Goal: Contribute content: Contribute content

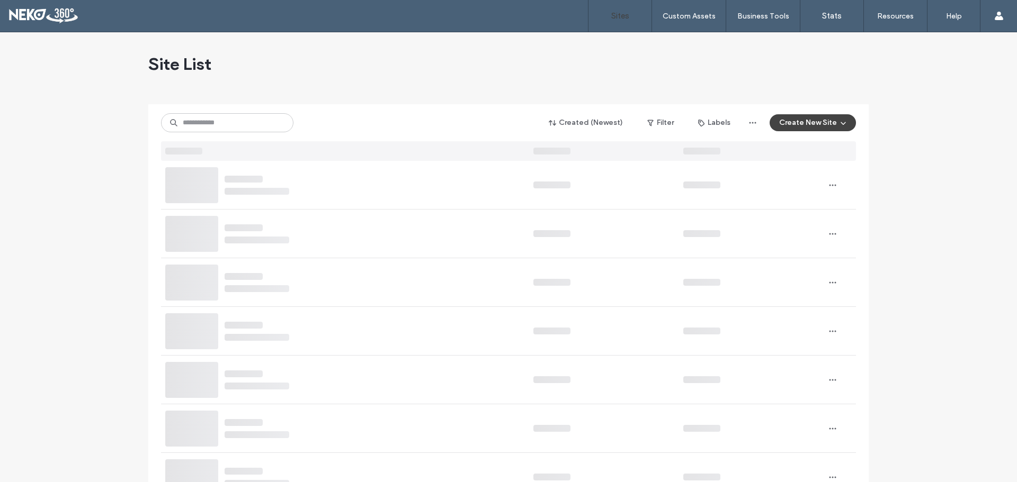
click at [229, 125] on input at bounding box center [227, 122] width 132 height 19
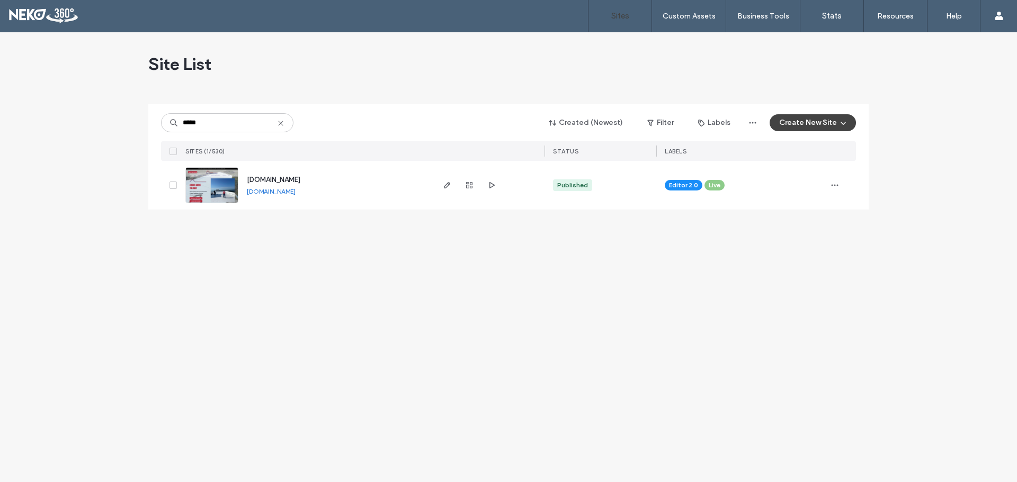
type input "*****"
click at [204, 187] on img at bounding box center [212, 204] width 52 height 72
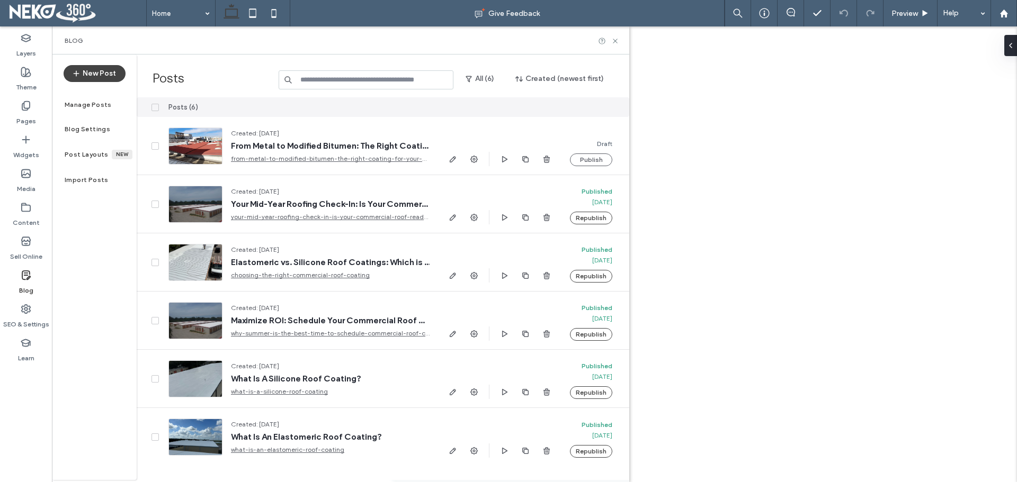
click at [114, 76] on button "New Post" at bounding box center [95, 73] width 62 height 17
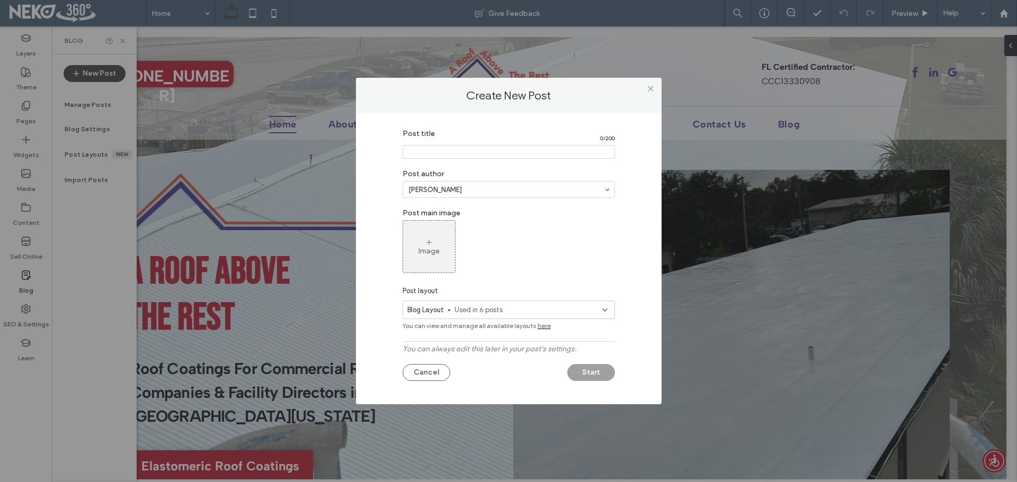
click at [420, 361] on div "Cancel Start" at bounding box center [508, 370] width 212 height 22
click at [425, 378] on button "Cancel" at bounding box center [426, 372] width 48 height 17
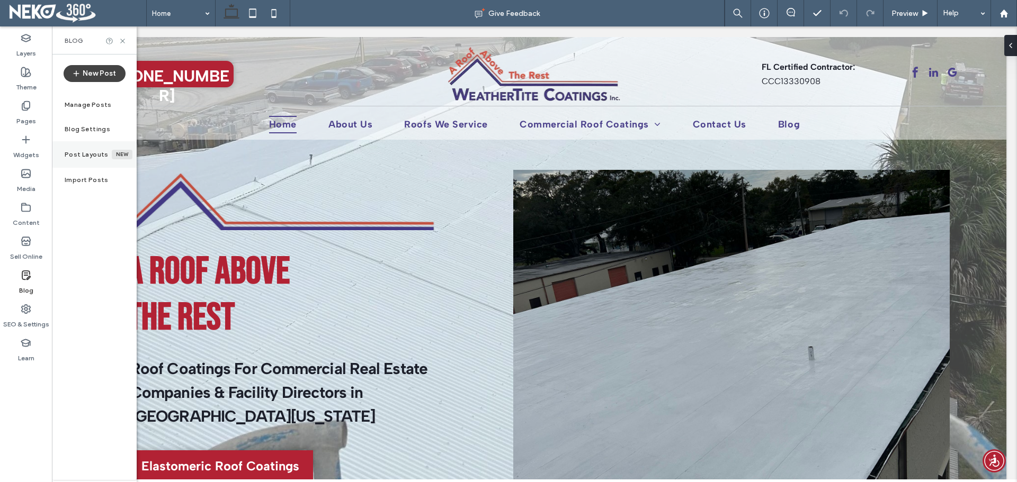
click at [85, 156] on label "Post Layouts" at bounding box center [88, 154] width 47 height 7
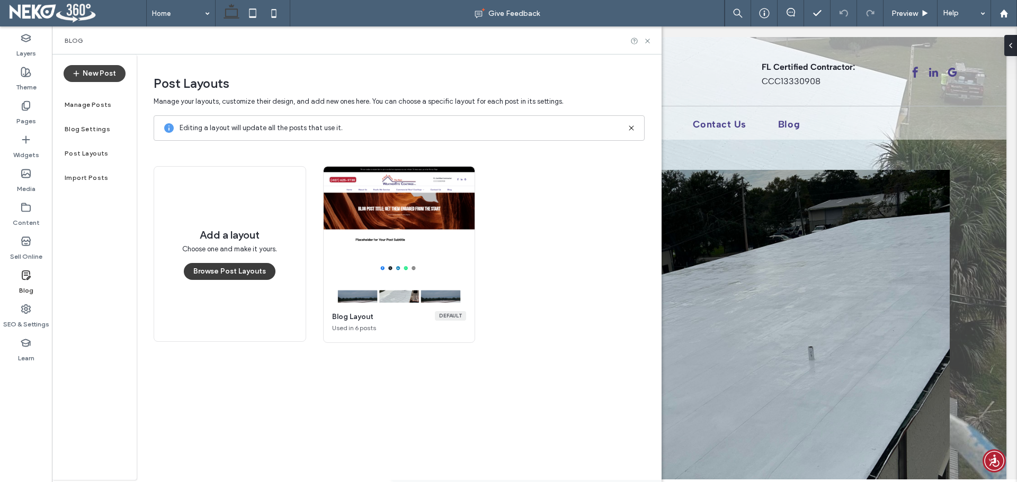
click at [219, 270] on button "Browse Post Layouts" at bounding box center [230, 271] width 92 height 17
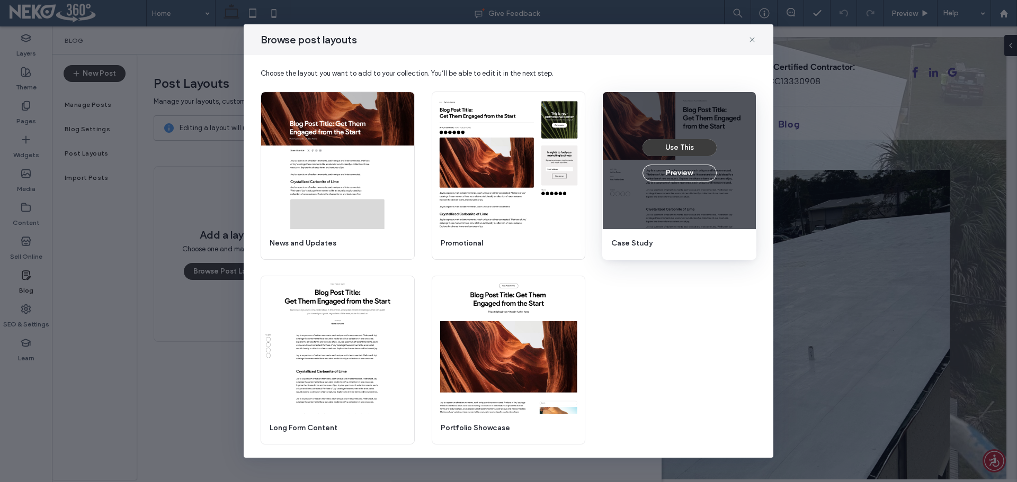
click at [706, 150] on button "Use This" at bounding box center [679, 147] width 74 height 17
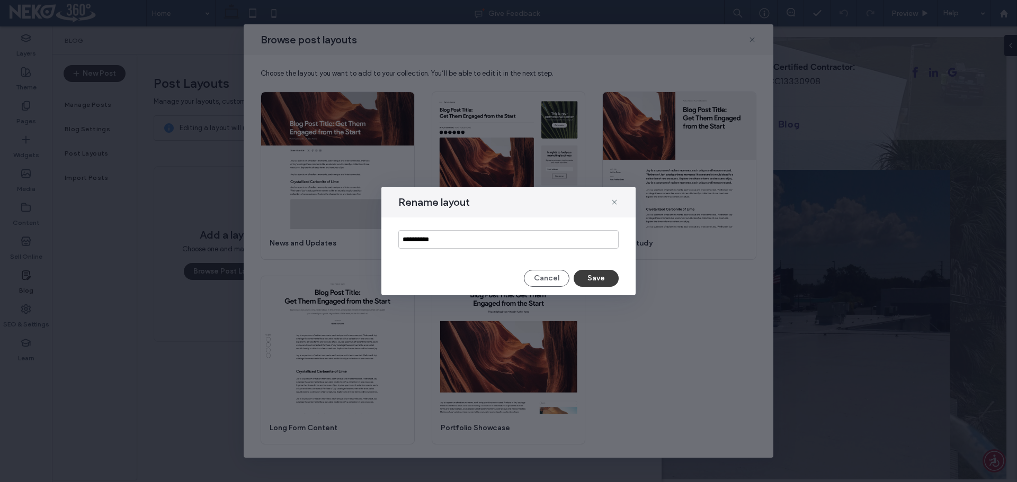
click at [596, 283] on button "Save" at bounding box center [595, 278] width 45 height 17
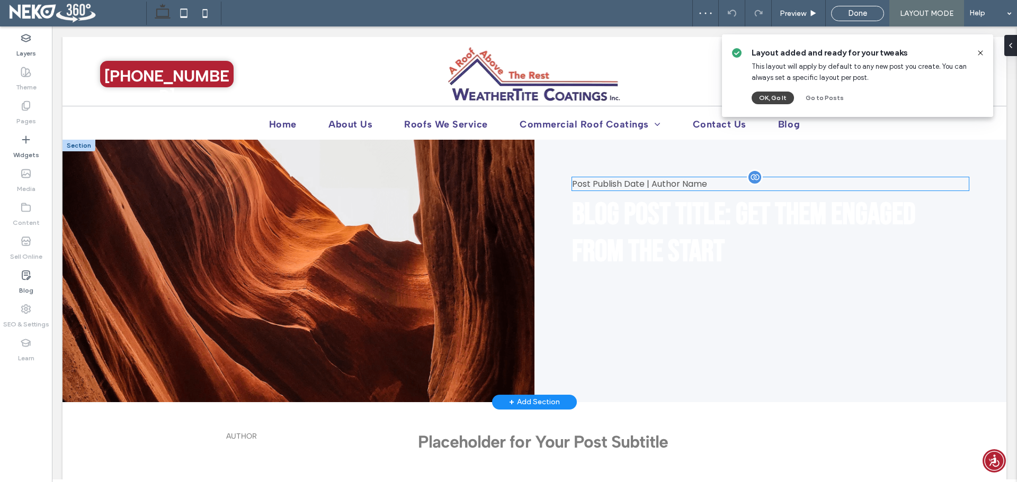
click at [635, 186] on div "Post Publish Date | Author Name" at bounding box center [770, 183] width 396 height 13
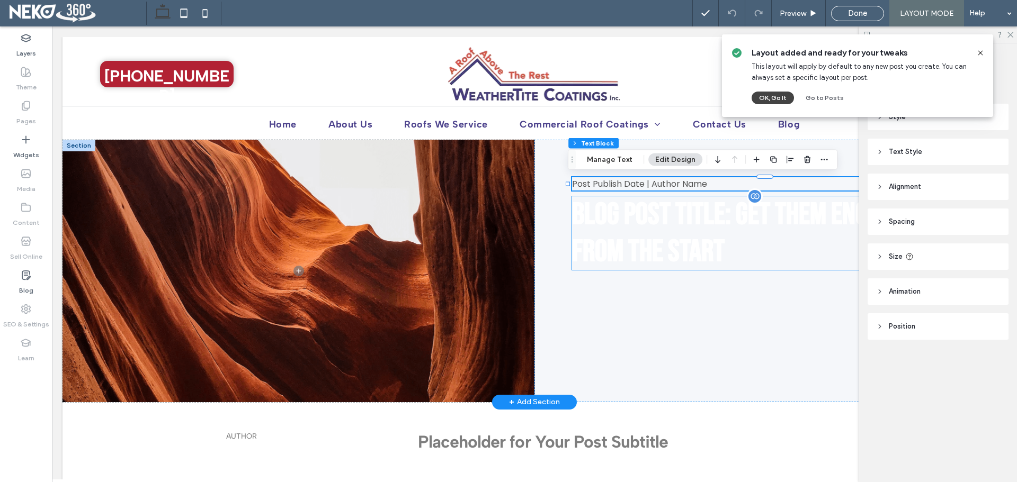
click at [630, 239] on span "Blog Post Title: Get Them Engaged from the Start" at bounding box center [744, 233] width 344 height 74
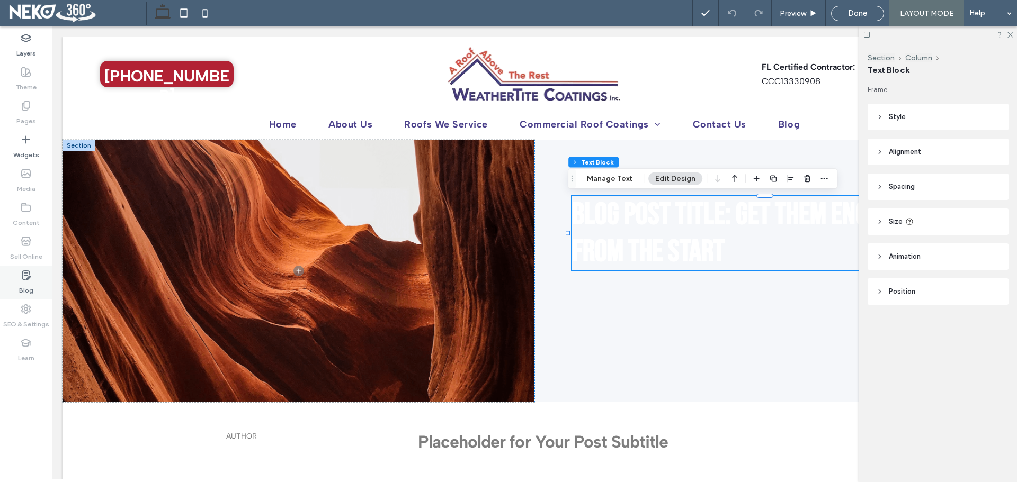
click at [24, 280] on use at bounding box center [26, 275] width 8 height 8
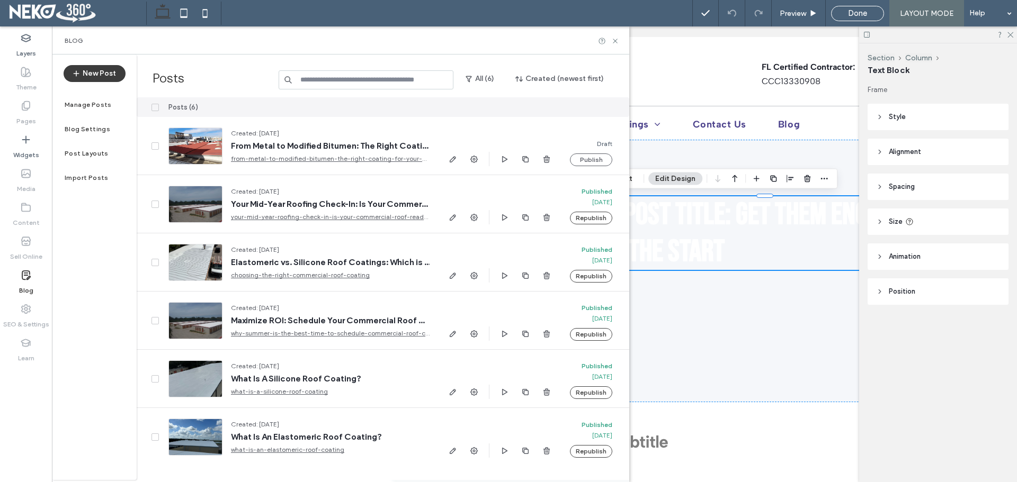
click at [99, 74] on button "New Post" at bounding box center [95, 73] width 62 height 17
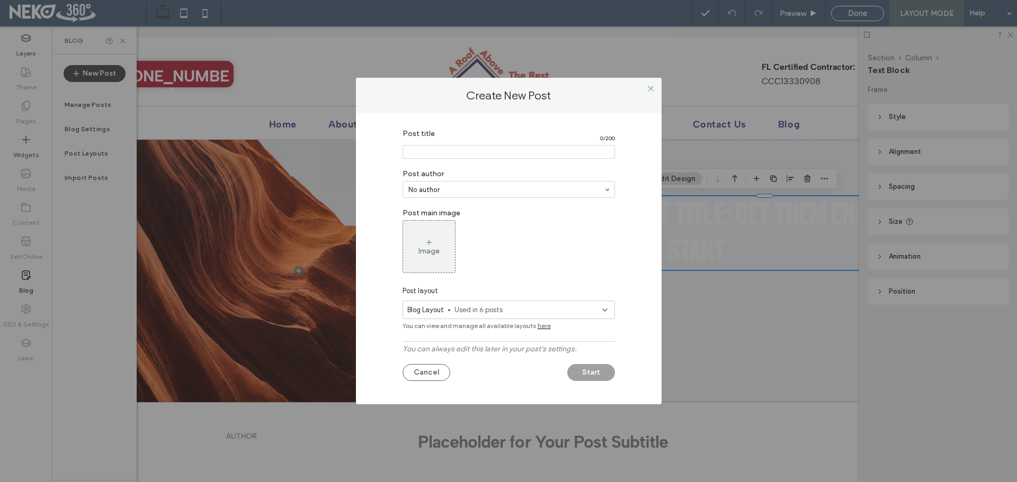
click at [430, 149] on input "Post title" at bounding box center [508, 152] width 212 height 14
paste input "**********"
type input "**********"
click at [429, 238] on div "Image" at bounding box center [429, 247] width 52 height 50
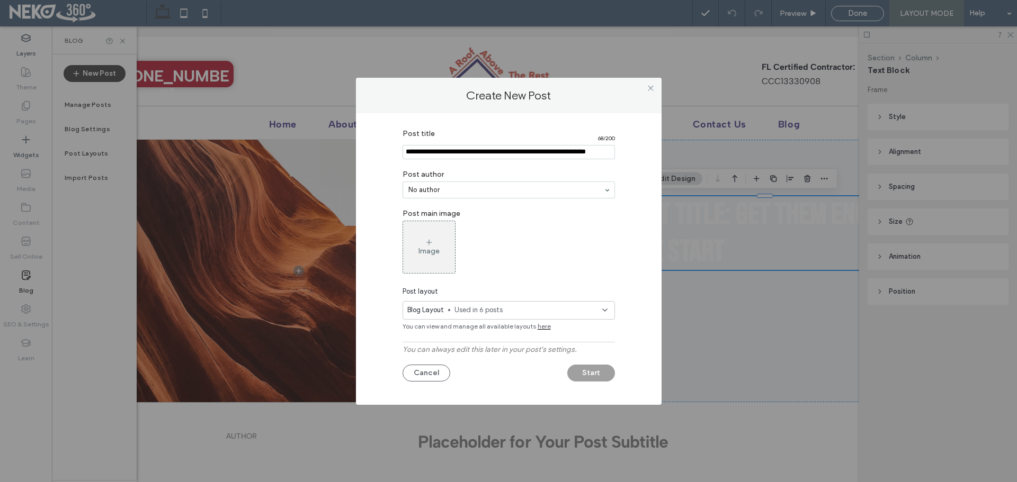
scroll to position [0, 0]
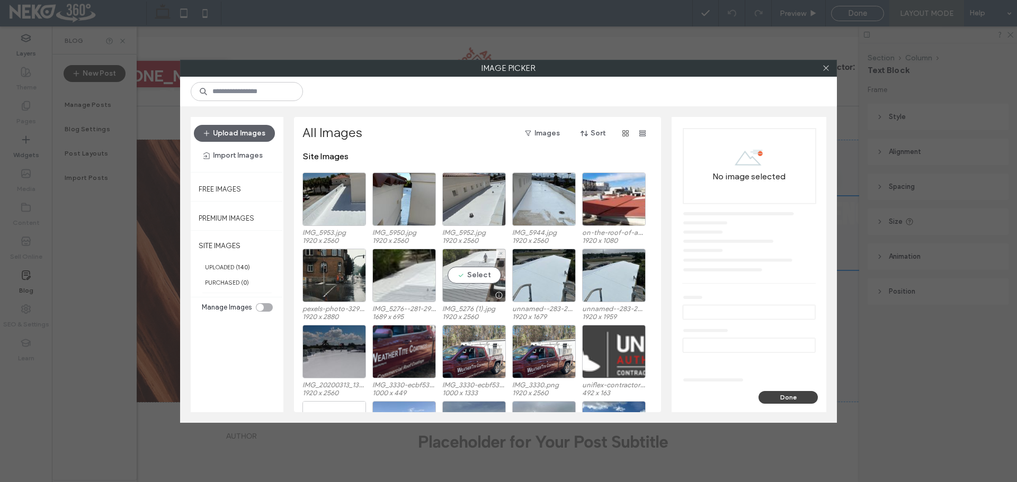
click at [478, 273] on div "Select" at bounding box center [474, 275] width 64 height 53
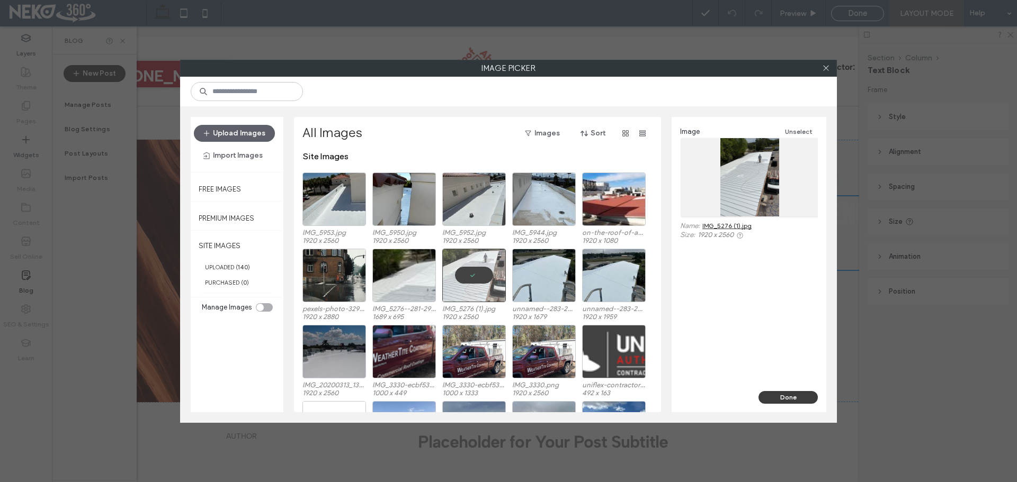
click at [782, 399] on button "Done" at bounding box center [787, 397] width 59 height 13
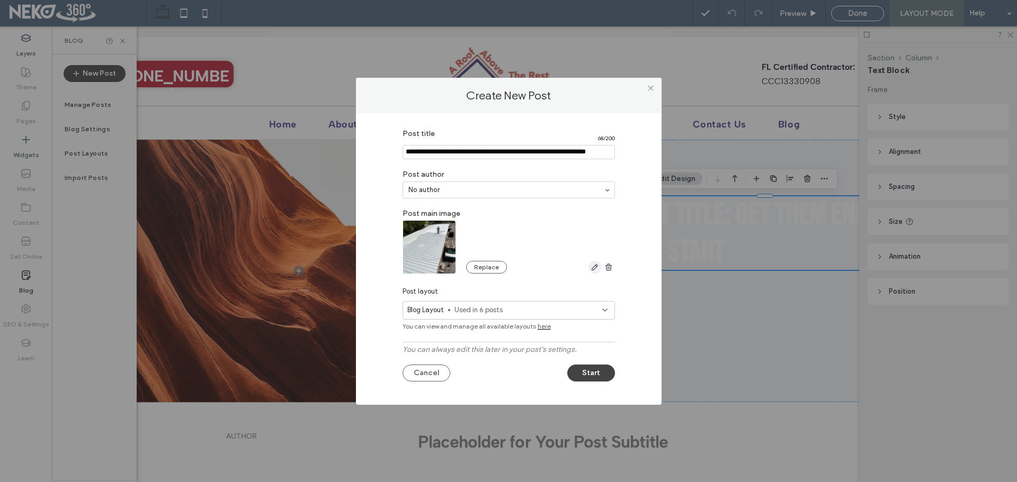
click at [592, 268] on icon "button" at bounding box center [594, 267] width 8 height 8
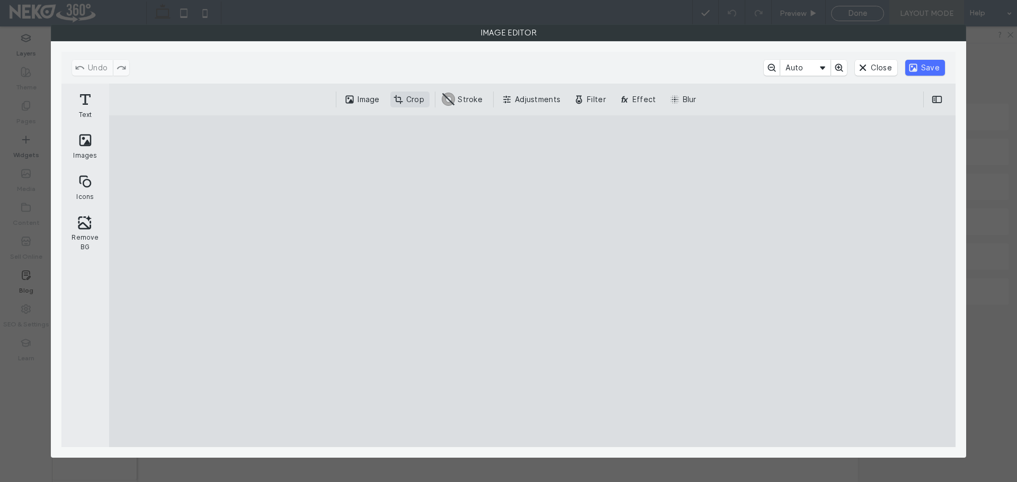
click at [413, 94] on button "Crop" at bounding box center [409, 100] width 39 height 16
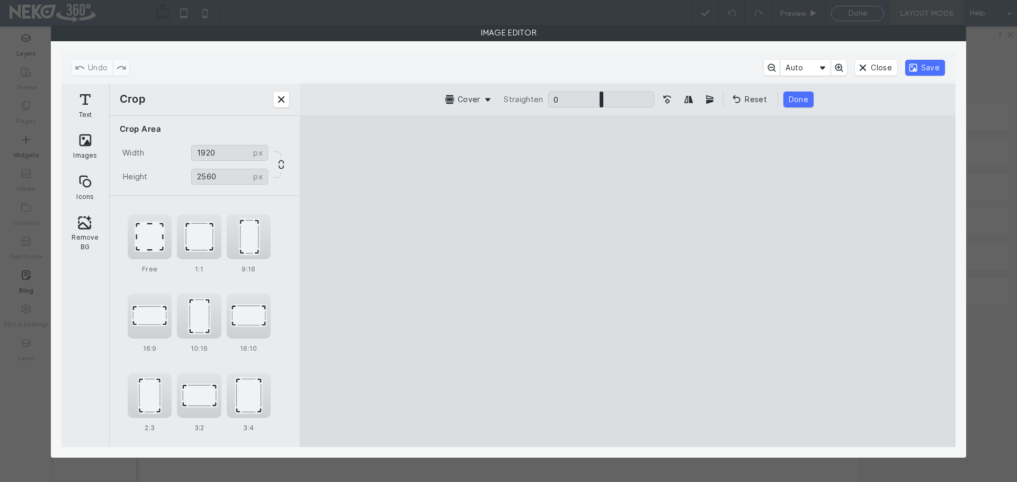
type input "****"
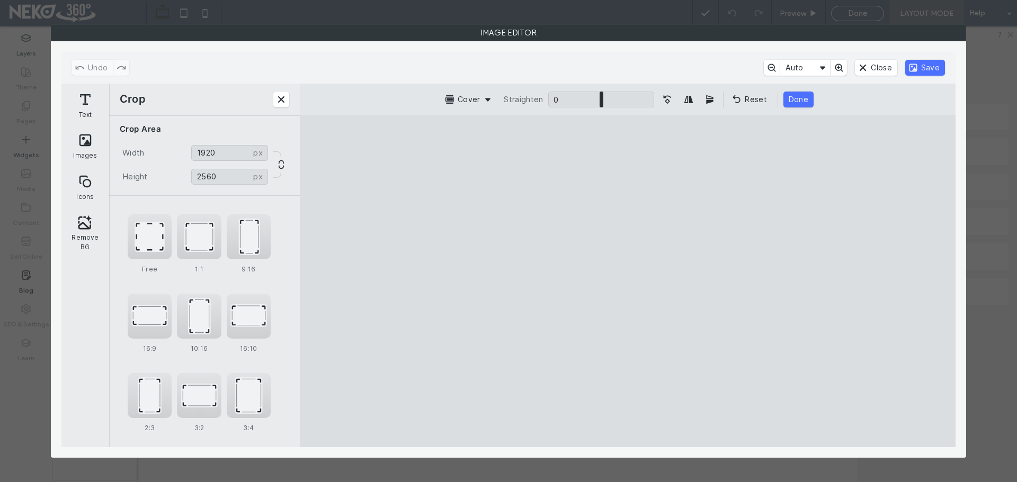
type input "****"
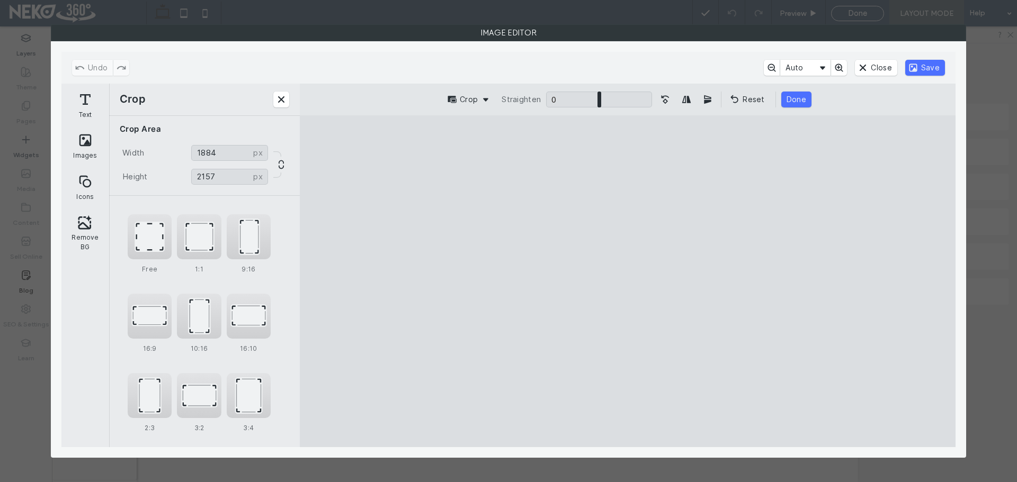
type input "****"
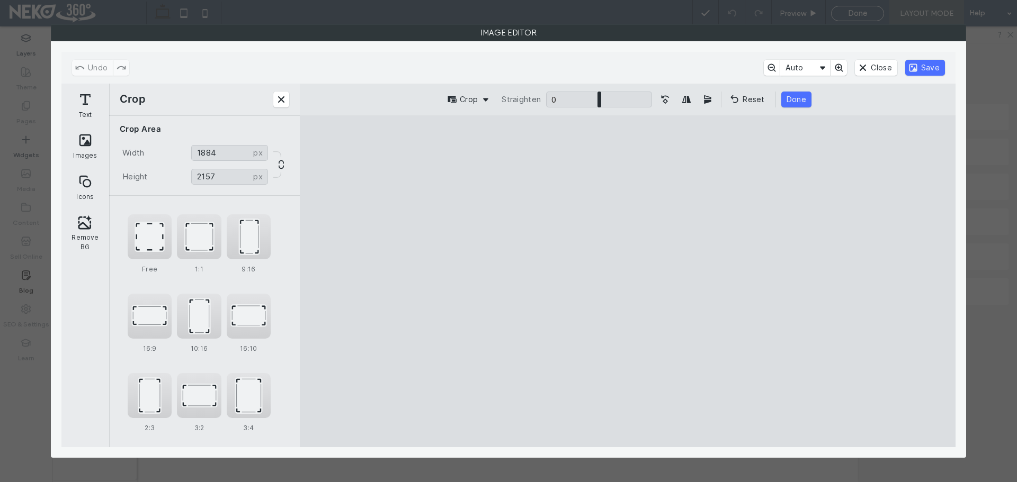
type input "****"
drag, startPoint x: 532, startPoint y: 413, endPoint x: 516, endPoint y: 332, distance: 82.7
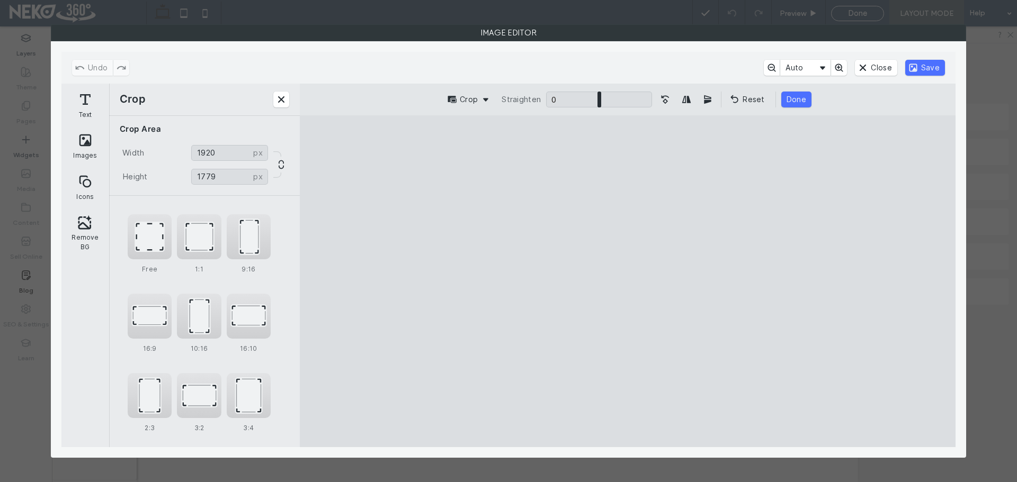
click at [627, 281] on cesdk-canvas "Editor canvas" at bounding box center [627, 281] width 0 height 0
click at [800, 99] on button "Done" at bounding box center [796, 100] width 30 height 16
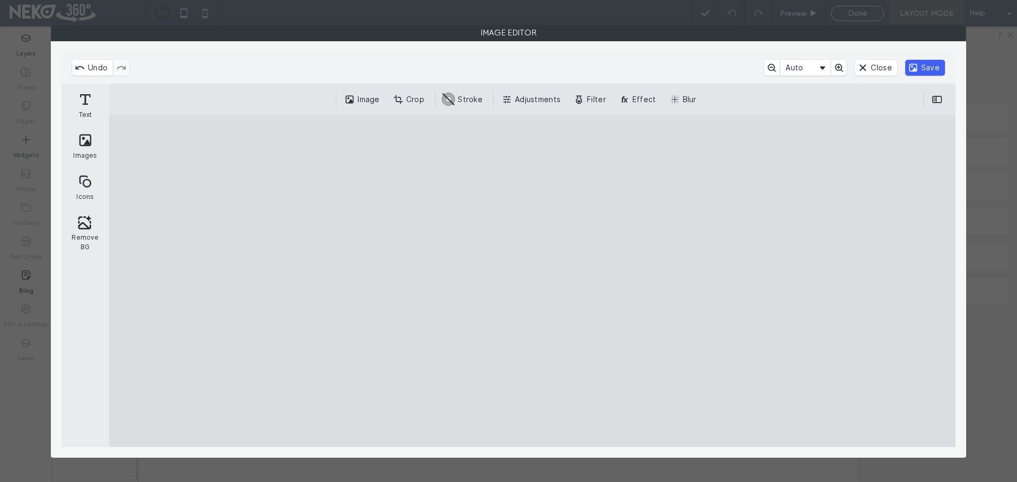
click at [918, 60] on button "Save" at bounding box center [925, 68] width 40 height 16
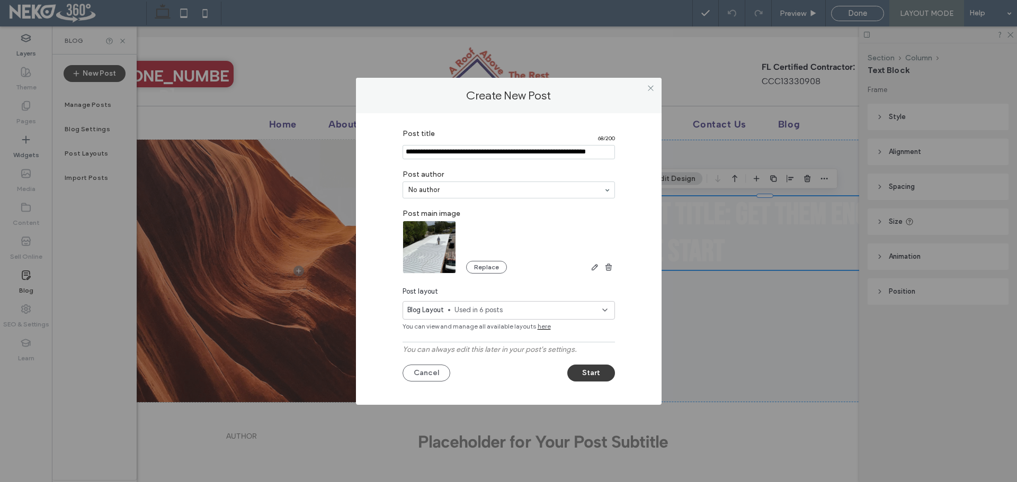
click at [576, 376] on button "Start" at bounding box center [591, 373] width 48 height 17
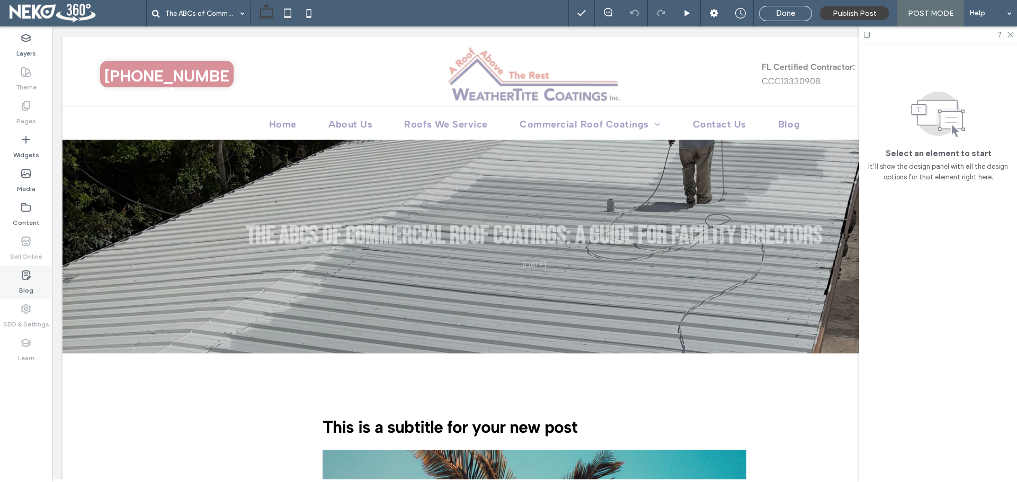
click at [28, 271] on icon at bounding box center [26, 275] width 11 height 11
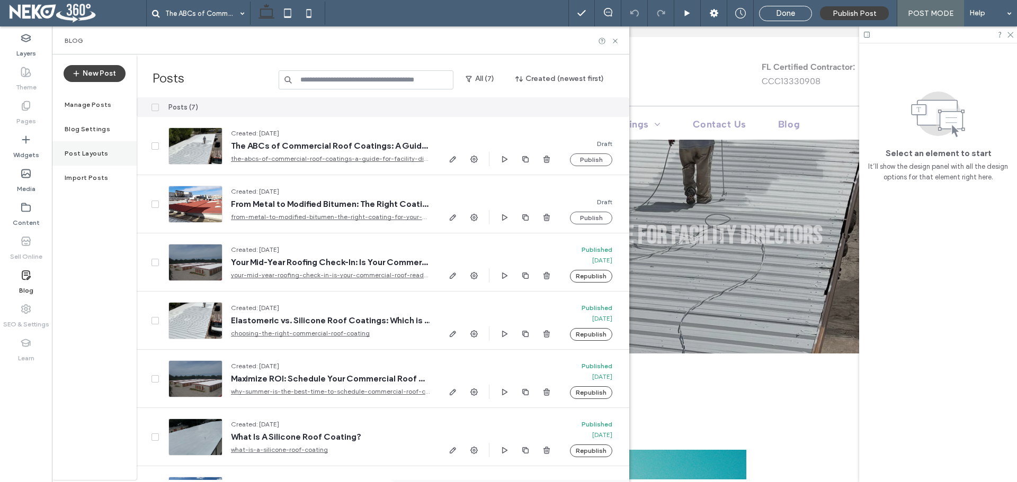
click at [74, 159] on div "Post Layouts" at bounding box center [94, 153] width 85 height 24
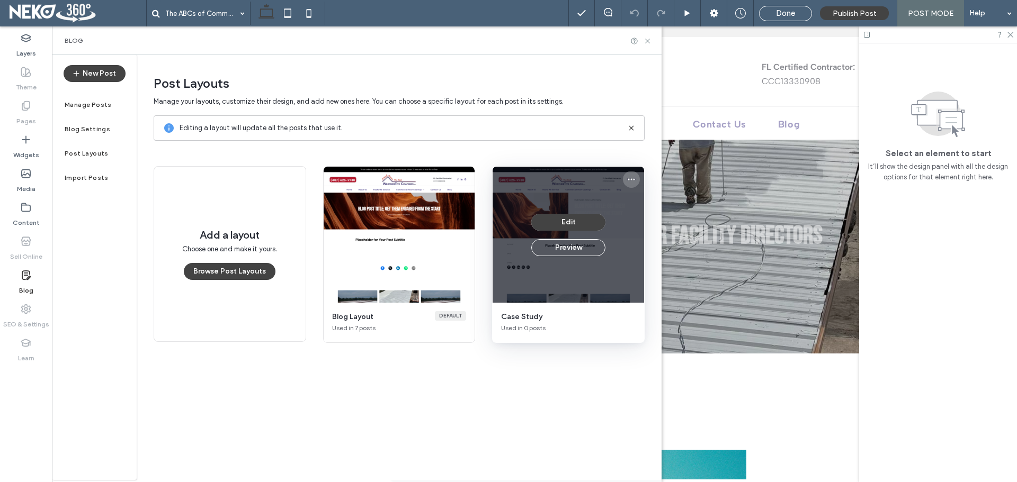
click at [630, 178] on icon "More options" at bounding box center [631, 179] width 8 height 8
click at [565, 190] on div "Edit Preview" at bounding box center [567, 235] width 151 height 136
click at [563, 222] on button "Edit" at bounding box center [568, 222] width 74 height 17
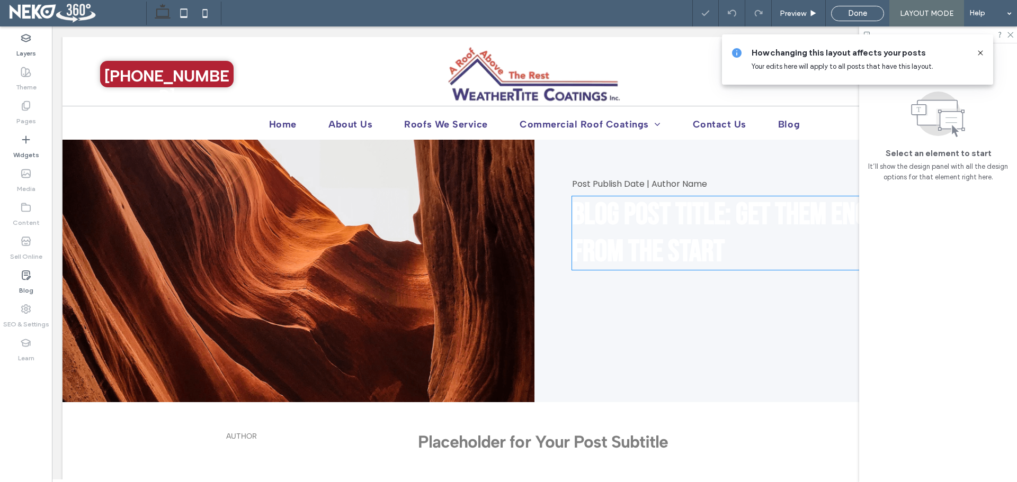
click at [620, 239] on span "Blog Post Title: Get Them Engaged from the Start" at bounding box center [744, 233] width 344 height 74
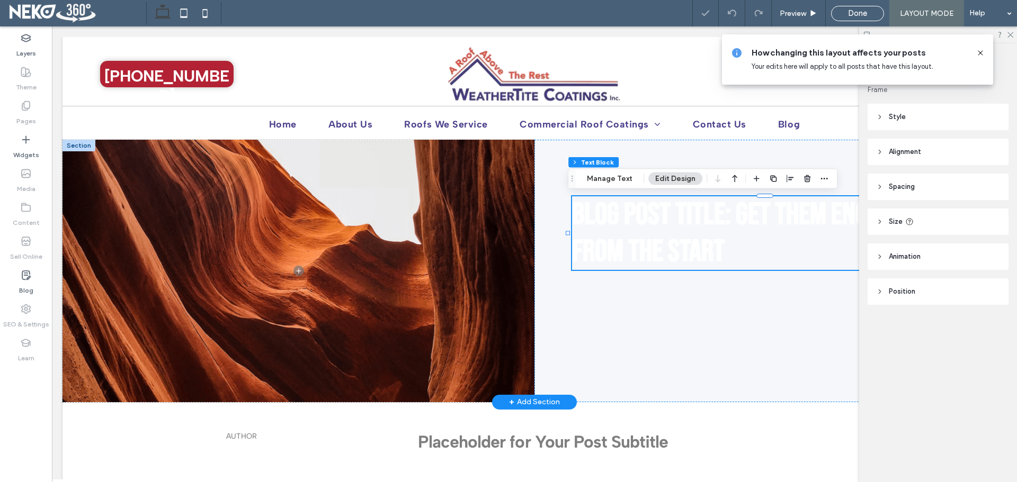
click at [621, 238] on span "Blog Post Title: Get Them Engaged from the Start" at bounding box center [744, 233] width 344 height 74
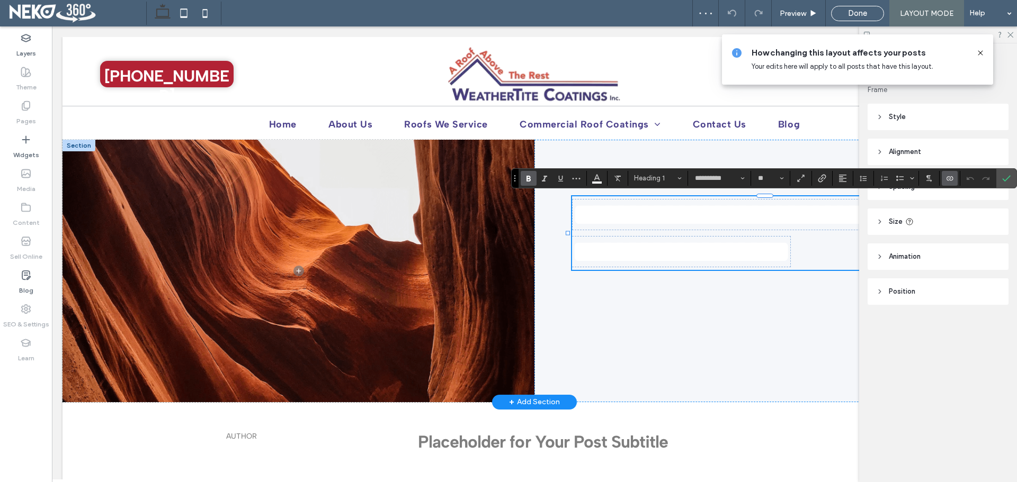
type input "**********"
type input "**"
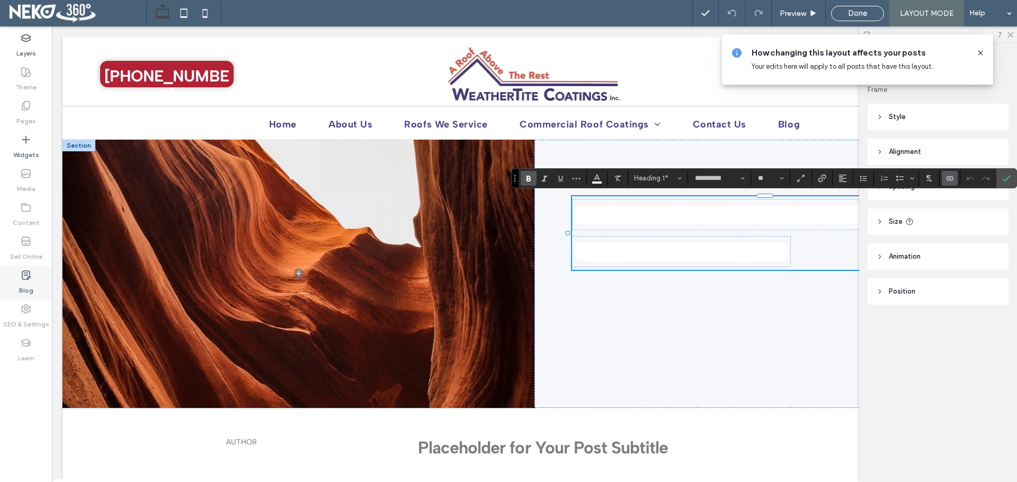
click at [23, 276] on icon at bounding box center [26, 275] width 11 height 11
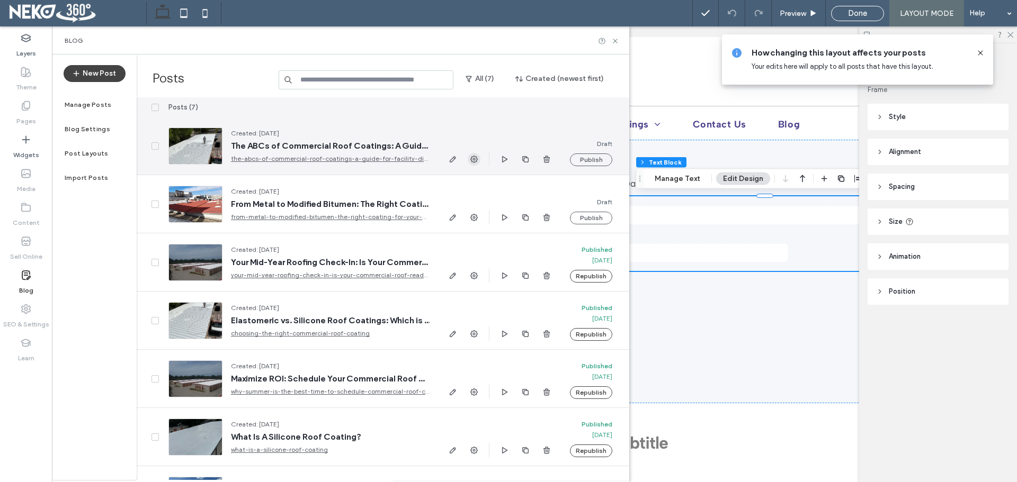
click at [474, 157] on icon "button" at bounding box center [474, 159] width 8 height 8
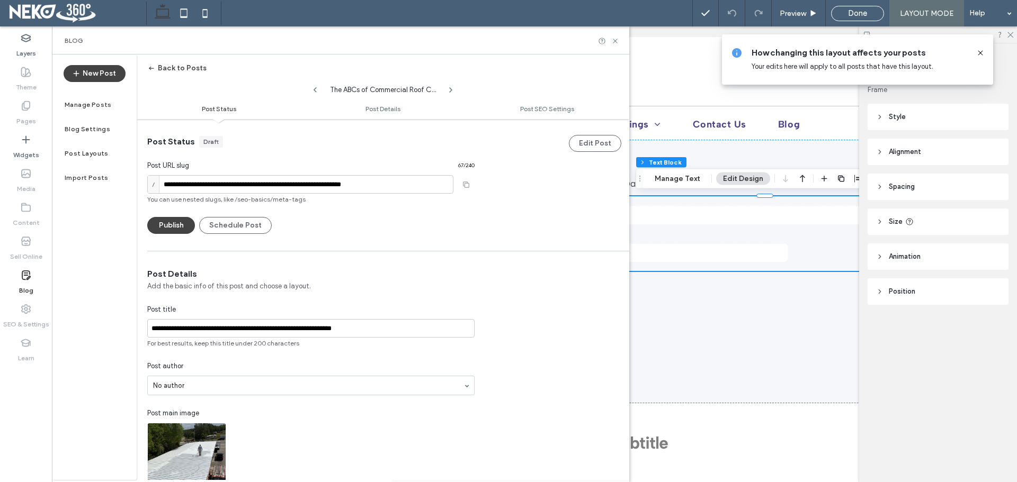
click at [105, 106] on label "Manage Posts" at bounding box center [88, 104] width 47 height 7
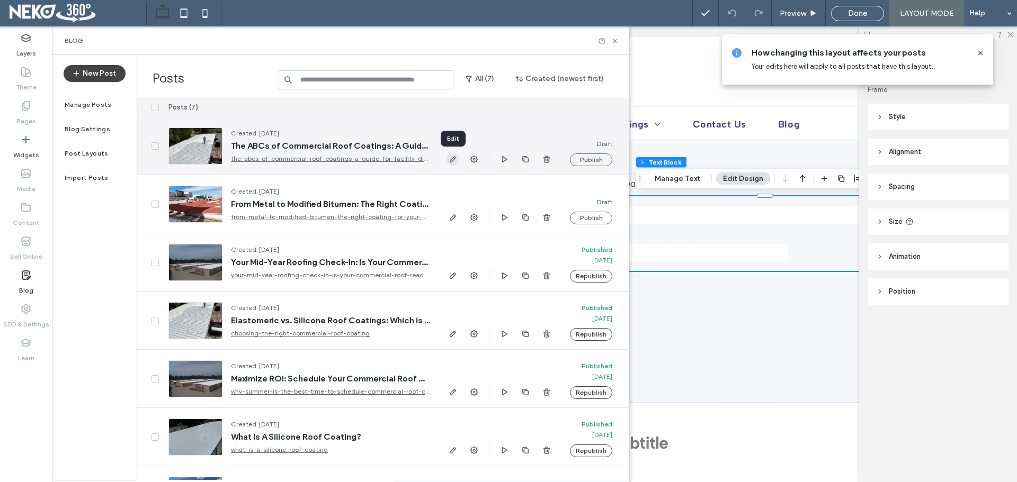
click at [454, 156] on use "button" at bounding box center [453, 159] width 6 height 6
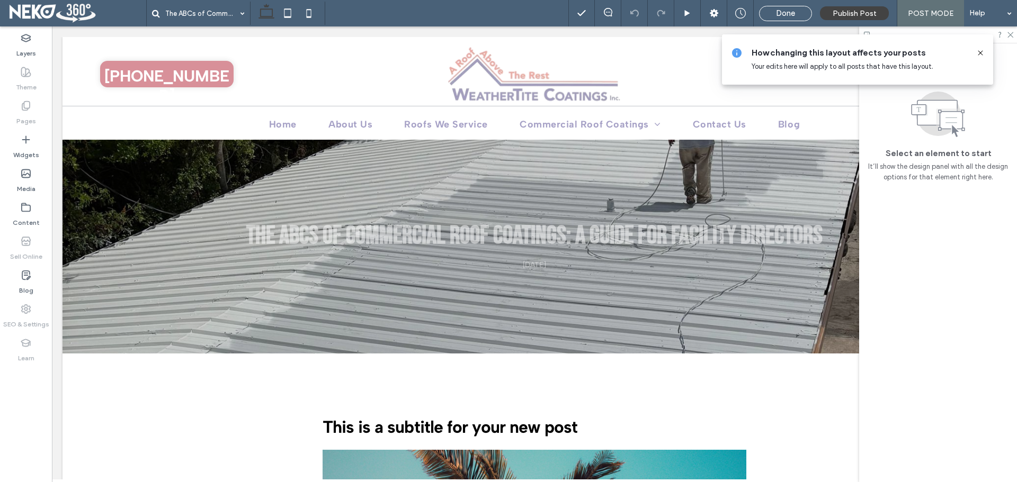
click at [984, 56] on icon at bounding box center [980, 53] width 8 height 8
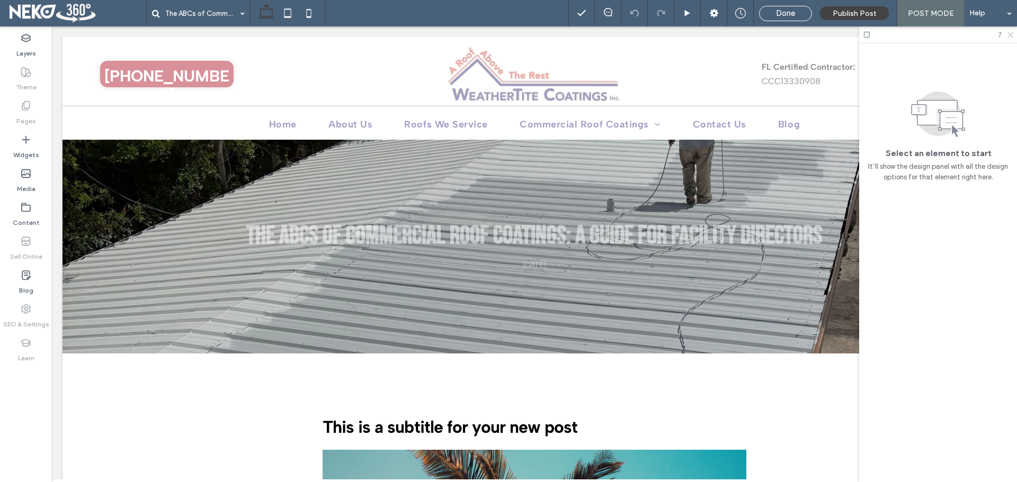
click at [1008, 35] on icon at bounding box center [1009, 34] width 7 height 7
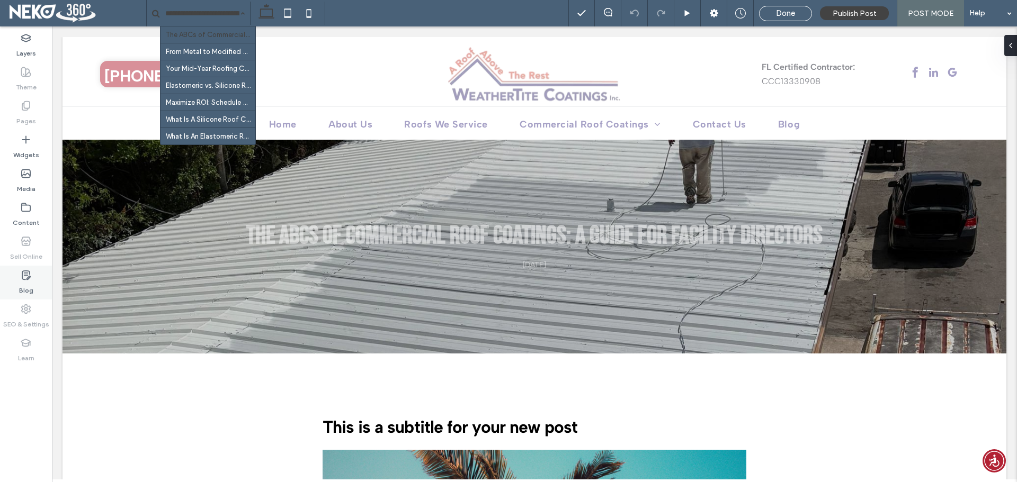
click at [24, 279] on icon at bounding box center [26, 275] width 11 height 11
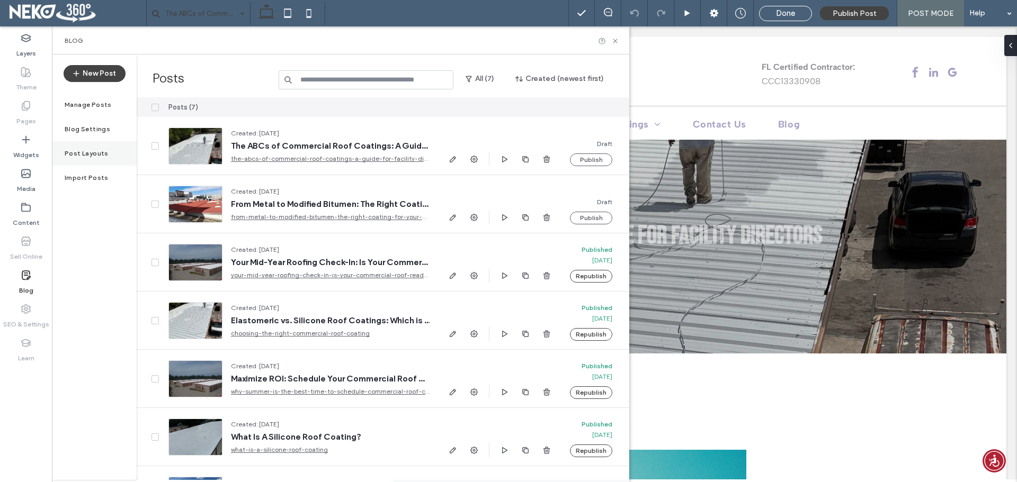
click at [71, 150] on label "Post Layouts" at bounding box center [87, 153] width 44 height 7
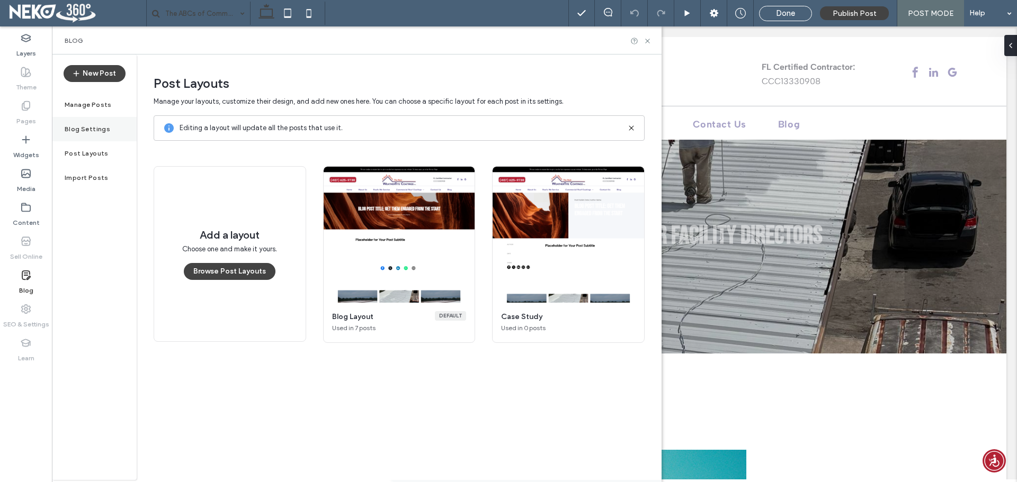
click at [77, 129] on label "Blog Settings" at bounding box center [88, 128] width 46 height 7
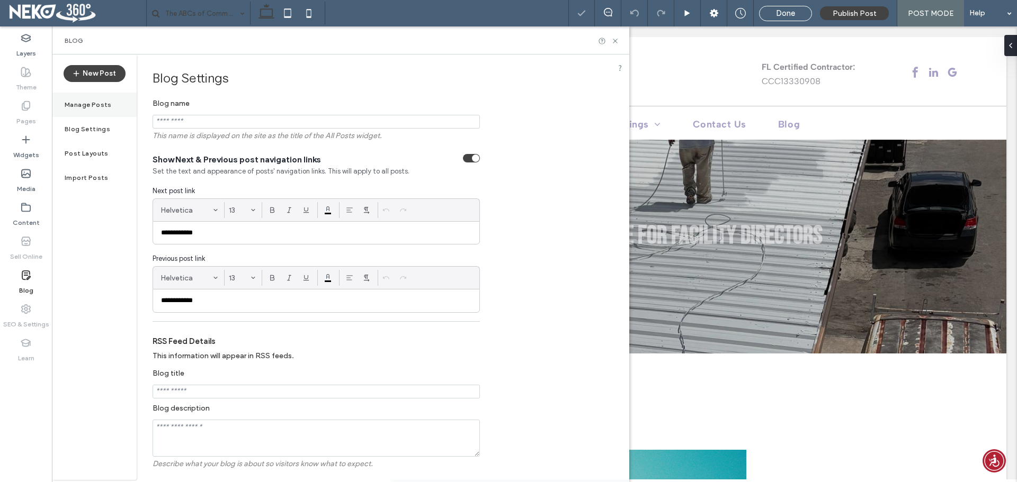
click at [88, 101] on label "Manage Posts" at bounding box center [88, 104] width 47 height 7
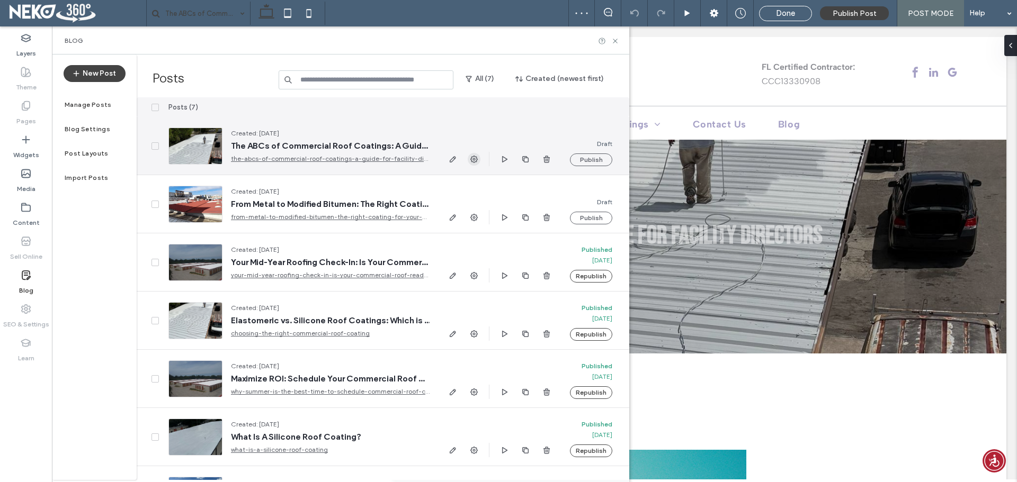
click at [478, 158] on icon "button" at bounding box center [474, 159] width 8 height 8
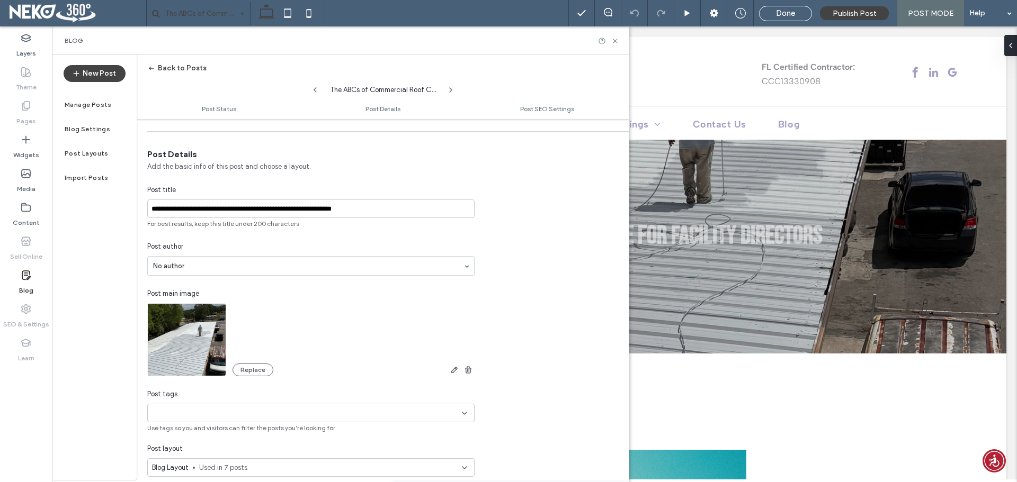
scroll to position [159, 0]
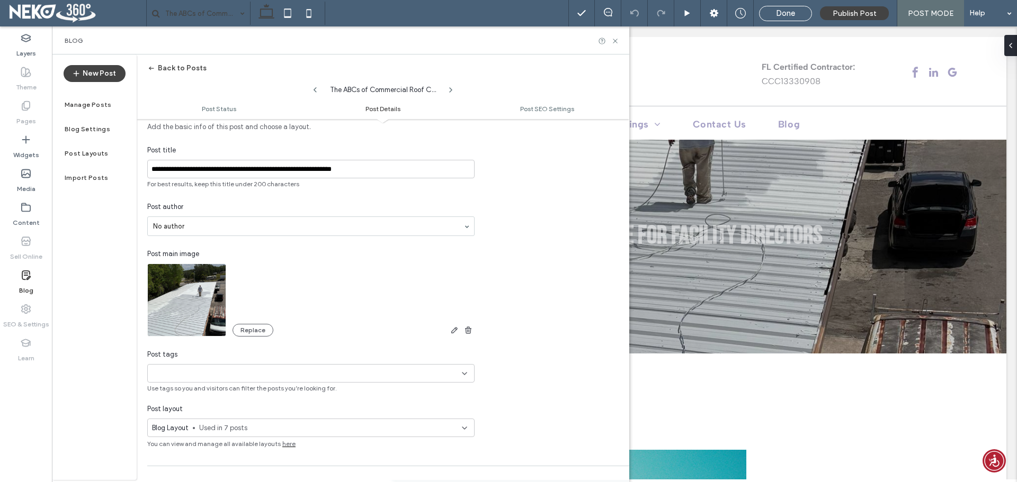
click at [228, 425] on span "Used in 7 posts" at bounding box center [330, 428] width 263 height 11
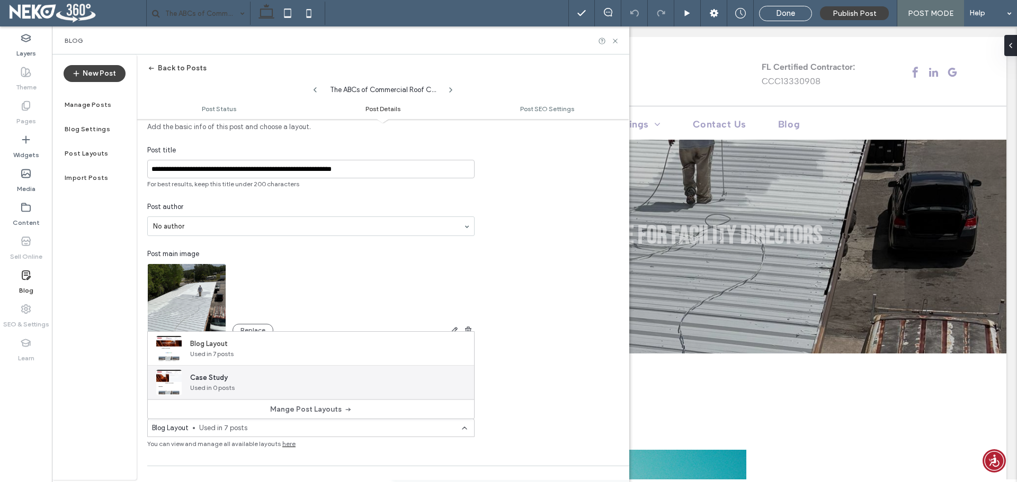
click at [227, 380] on span "Case Study" at bounding box center [212, 378] width 44 height 11
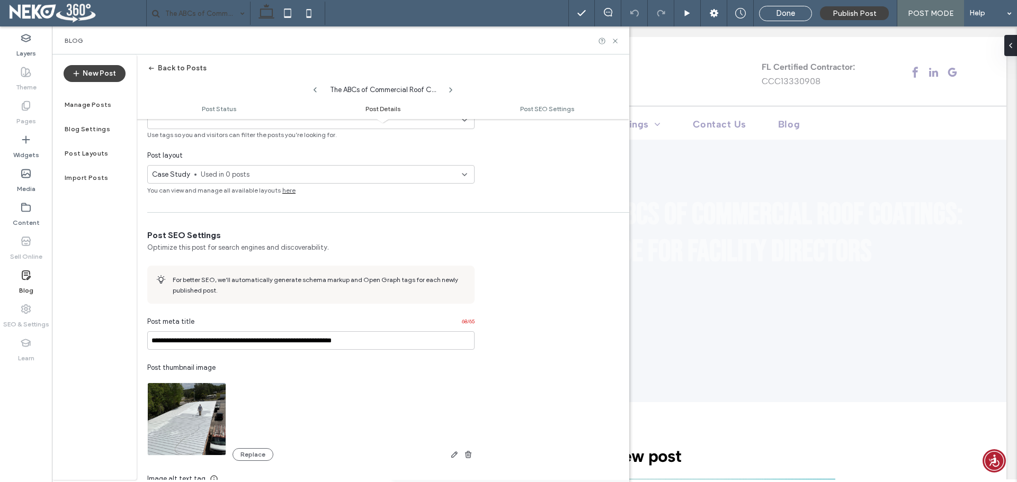
scroll to position [530, 0]
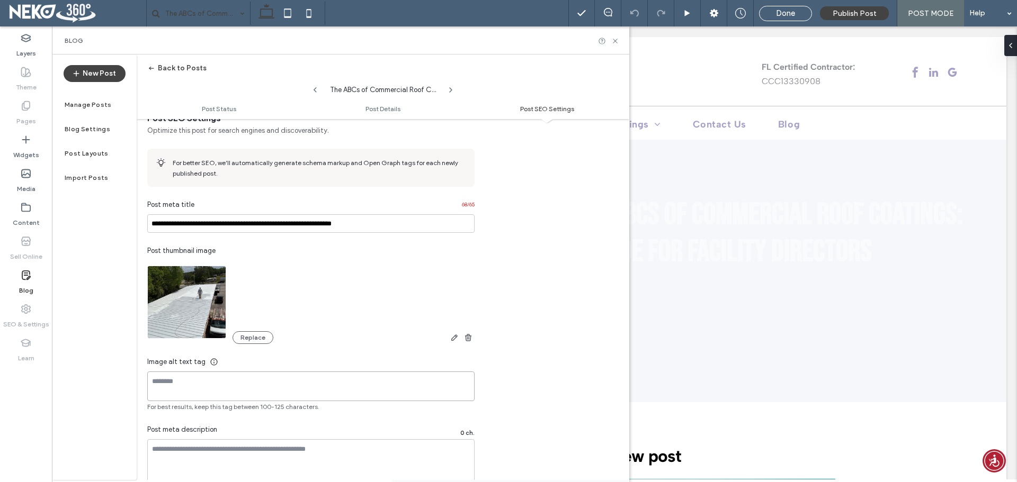
click at [167, 391] on textarea at bounding box center [310, 387] width 327 height 30
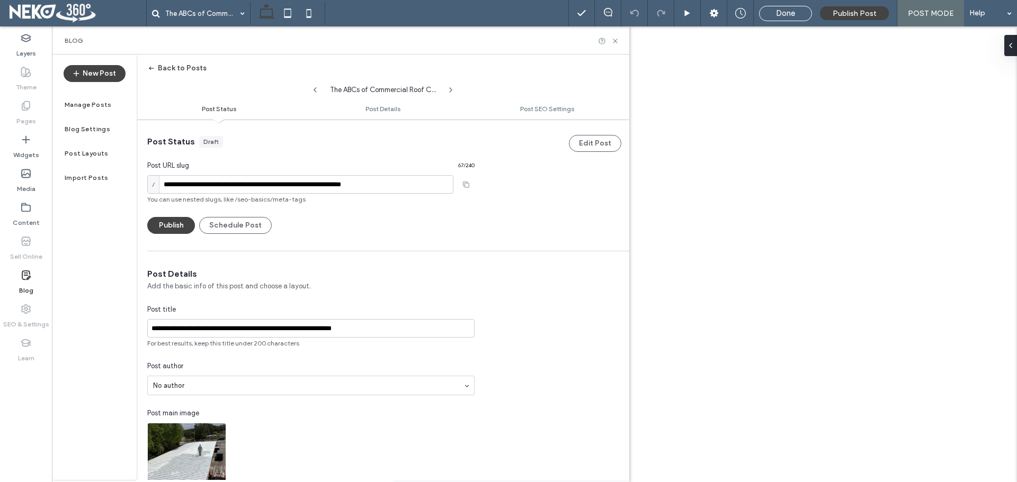
type textarea "**********"
click at [612, 42] on icon at bounding box center [615, 41] width 8 height 8
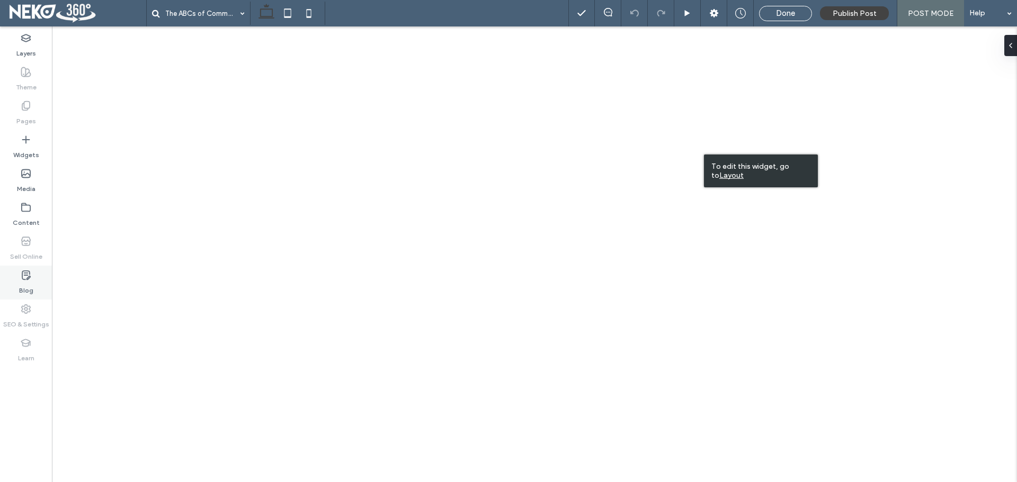
click at [12, 285] on div "Blog" at bounding box center [26, 283] width 52 height 34
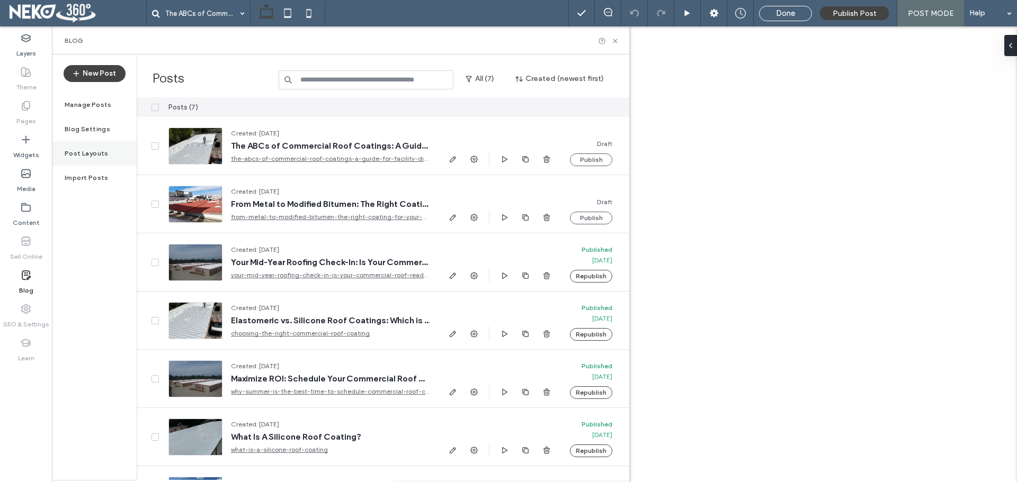
click at [105, 154] on div "Post Layouts" at bounding box center [94, 153] width 85 height 24
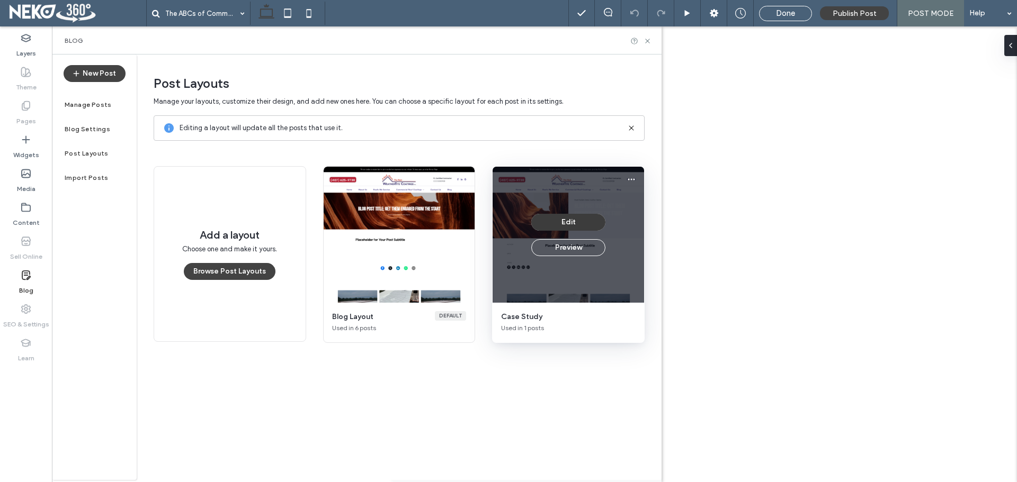
click at [573, 223] on button "Edit" at bounding box center [568, 222] width 74 height 17
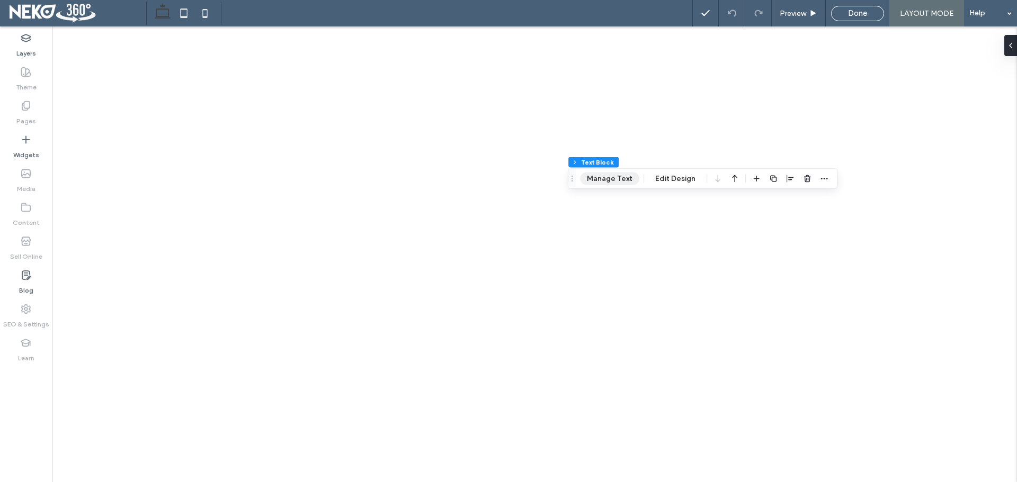
click at [627, 182] on button "Manage Text" at bounding box center [609, 179] width 59 height 13
type input "**********"
type input "**"
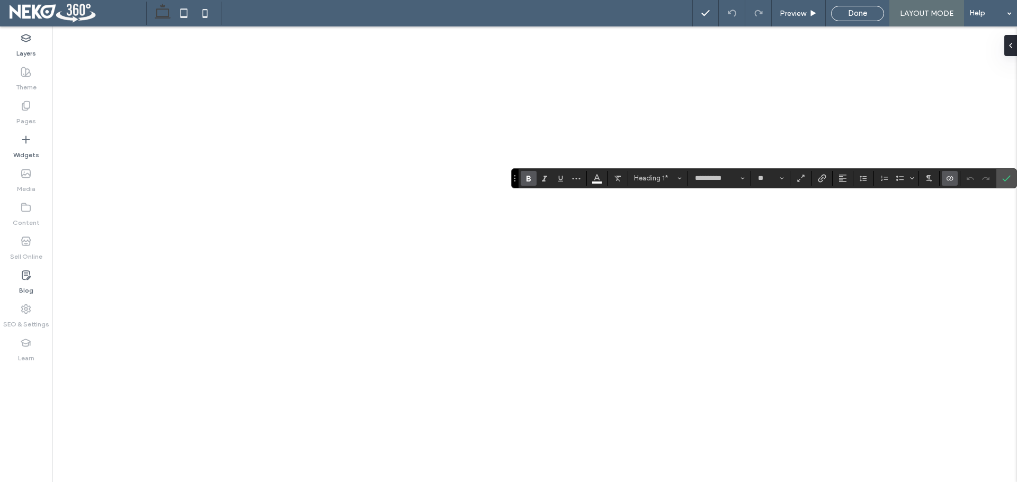
click at [607, 181] on section at bounding box center [597, 178] width 21 height 15
click at [601, 181] on button "Color" at bounding box center [597, 178] width 16 height 15
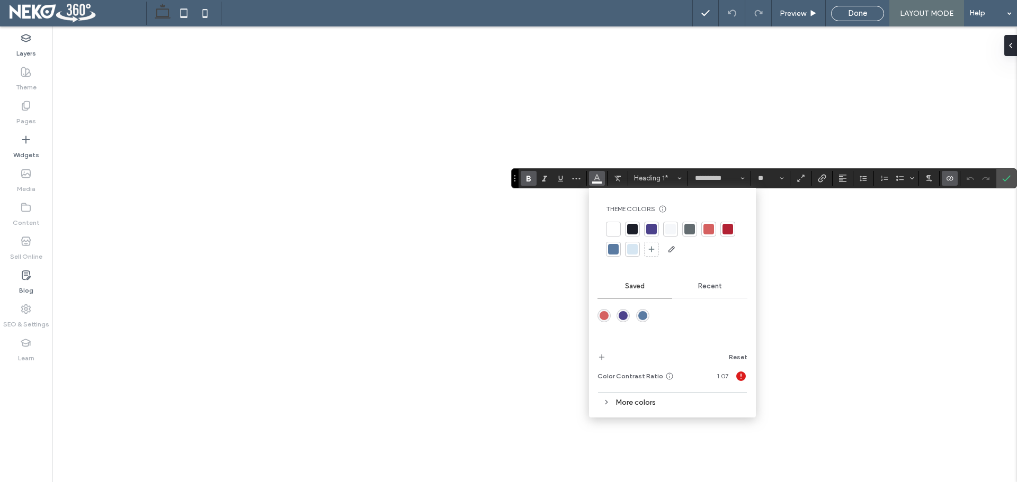
click at [724, 223] on div at bounding box center [727, 229] width 15 height 15
click at [627, 228] on div at bounding box center [632, 229] width 11 height 11
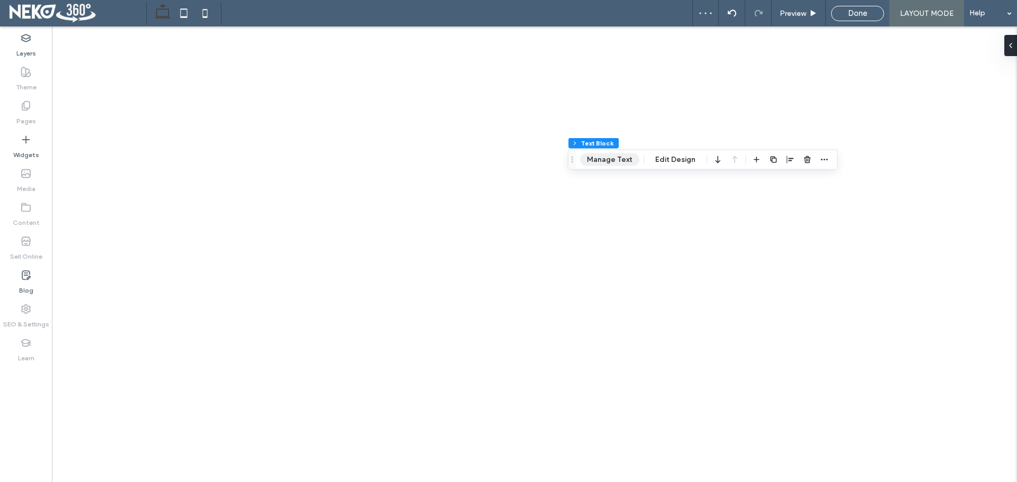
click at [636, 159] on button "Manage Text" at bounding box center [609, 160] width 59 height 13
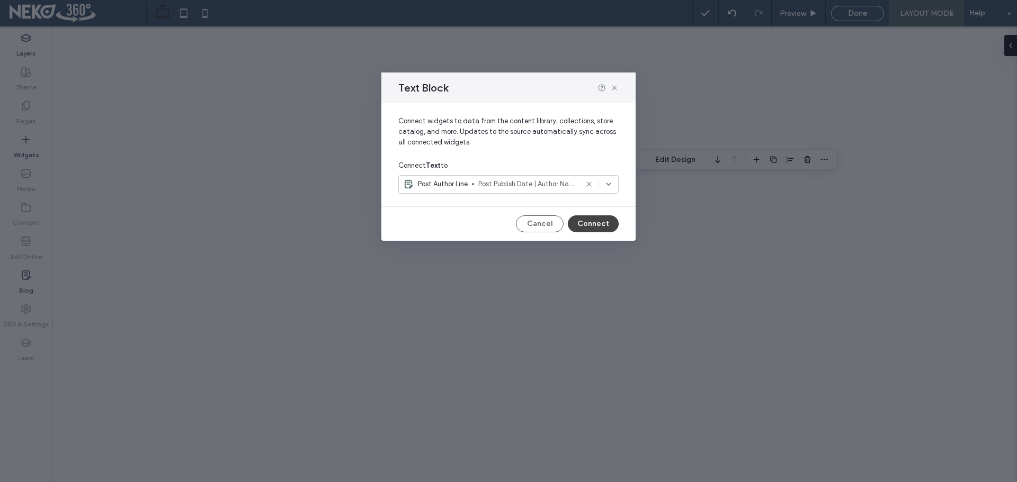
click at [569, 183] on span "Post Publish Date | Author Name" at bounding box center [527, 184] width 99 height 11
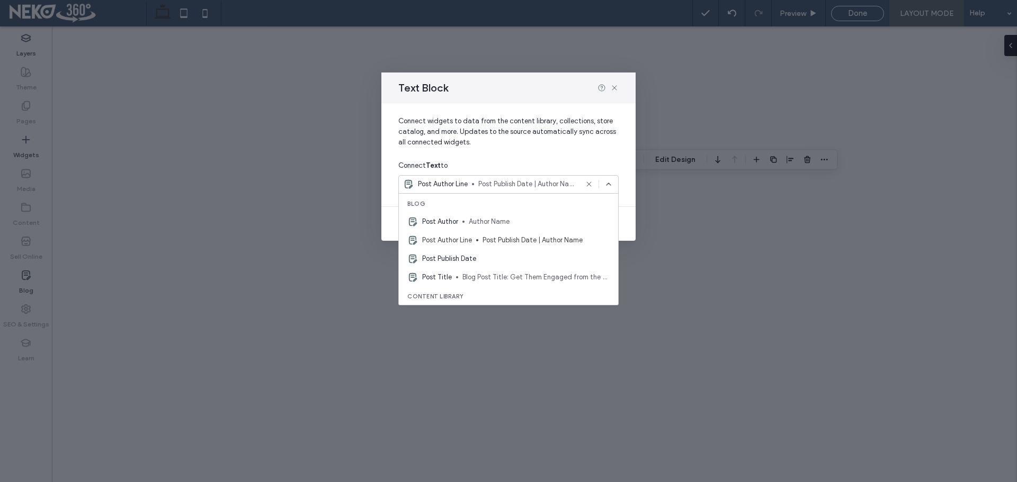
click at [569, 183] on span "Post Publish Date | Author Name" at bounding box center [527, 184] width 99 height 11
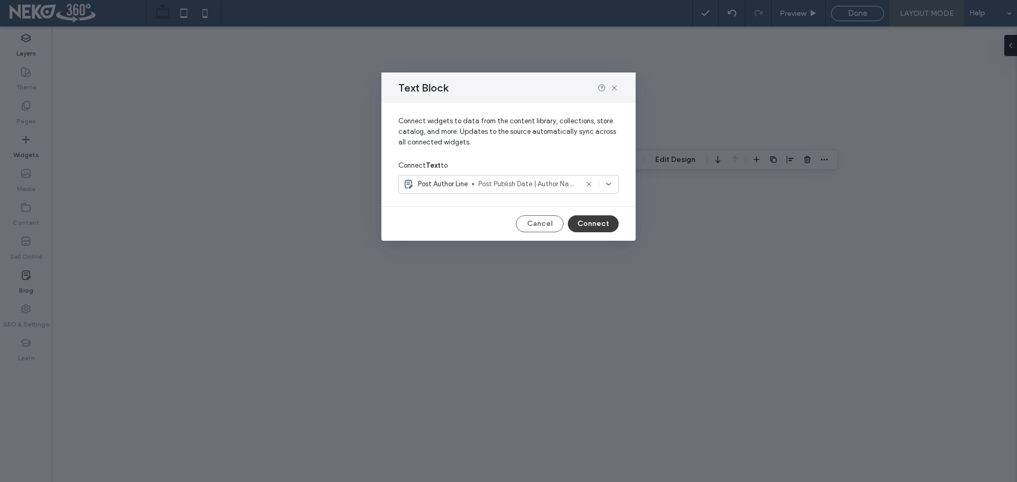
click at [581, 222] on button "Connect" at bounding box center [593, 223] width 51 height 17
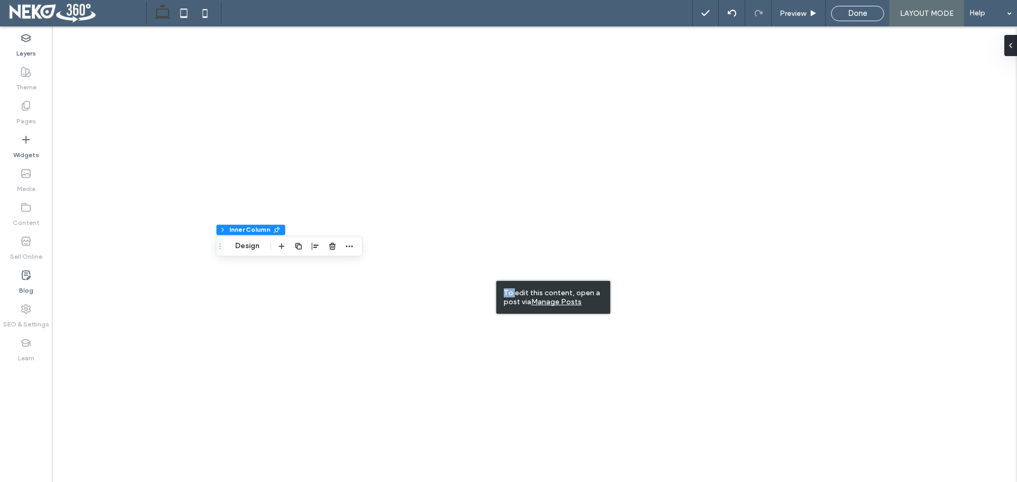
click at [496, 281] on div "To edit this content, open a post via Manage Posts" at bounding box center [553, 297] width 114 height 33
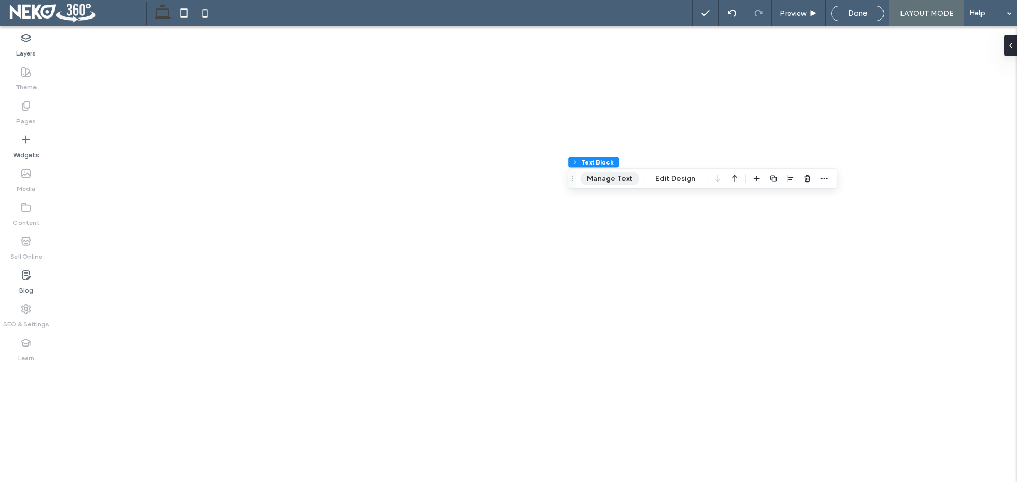
click at [608, 178] on button "Manage Text" at bounding box center [609, 179] width 59 height 13
type input "**********"
type input "**"
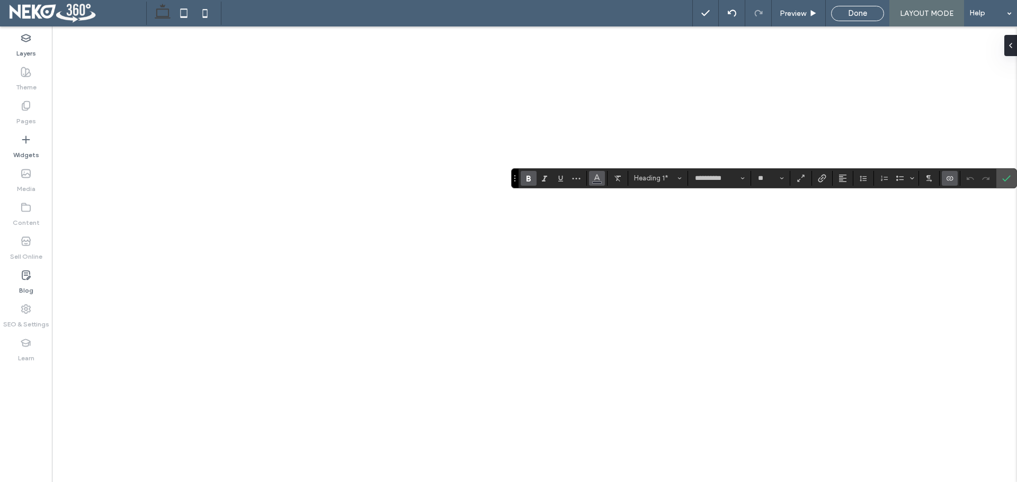
click at [591, 179] on button "Color" at bounding box center [597, 178] width 16 height 15
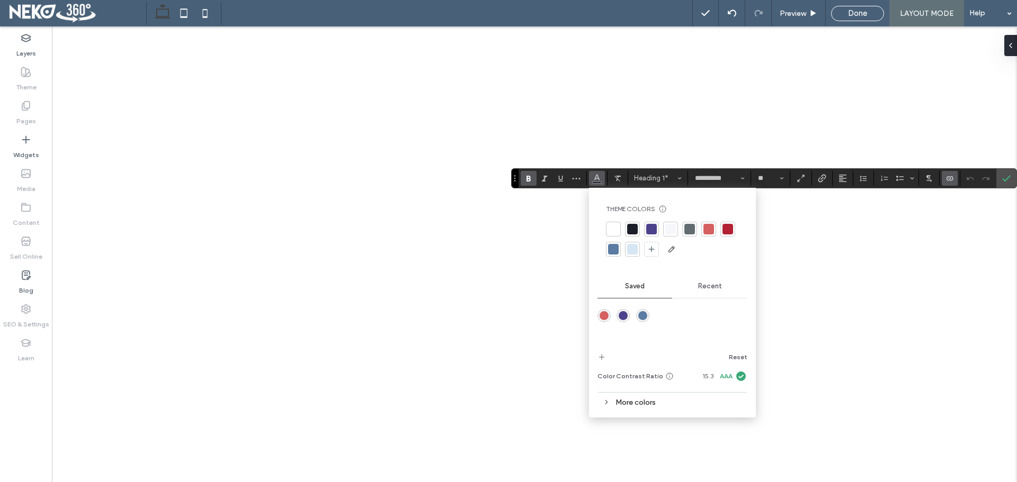
click at [729, 229] on div at bounding box center [727, 229] width 11 height 11
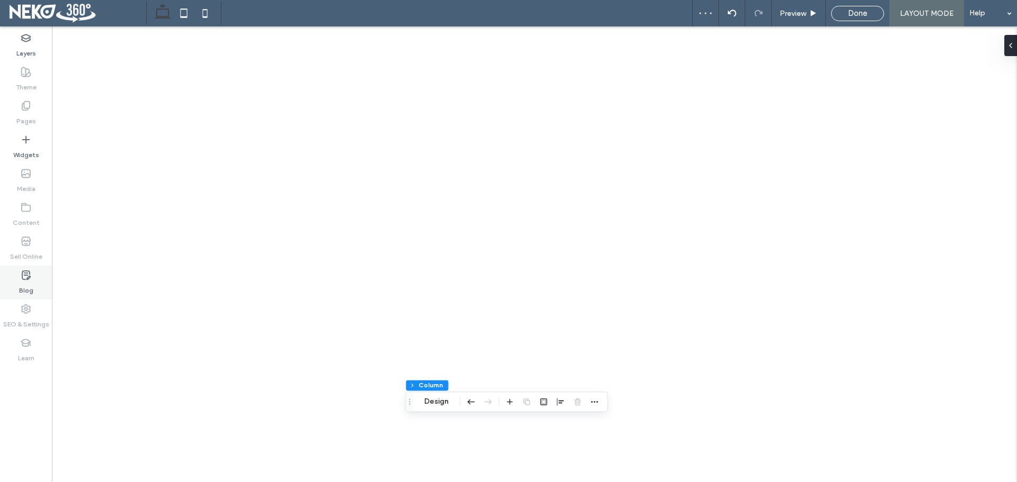
click at [12, 277] on div "Blog" at bounding box center [26, 283] width 52 height 34
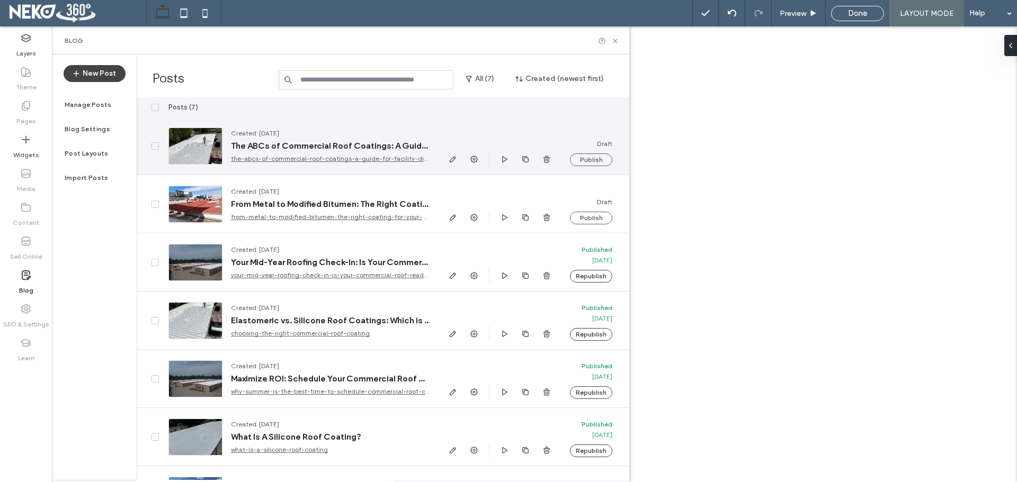
click at [240, 131] on span "Created: [DATE]" at bounding box center [255, 133] width 48 height 8
click at [295, 146] on span "The ABCs of Commercial Roof Coatings: A Guide for Facility Directors" at bounding box center [330, 146] width 199 height 11
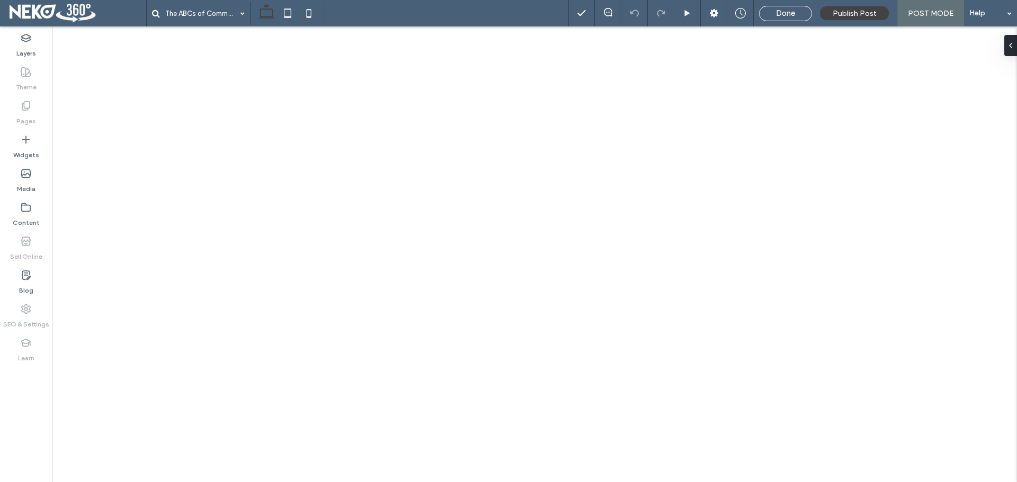
type input "**********"
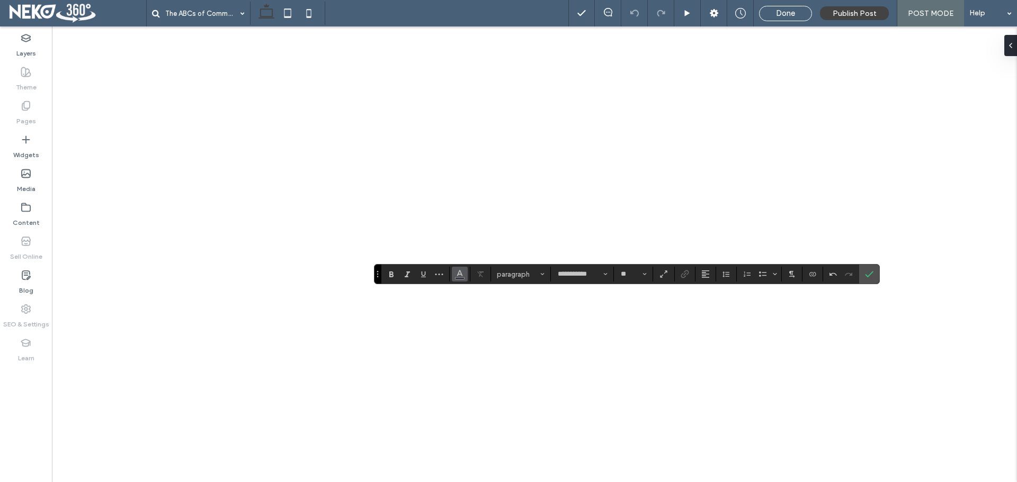
click at [452, 268] on button "Color" at bounding box center [460, 274] width 16 height 15
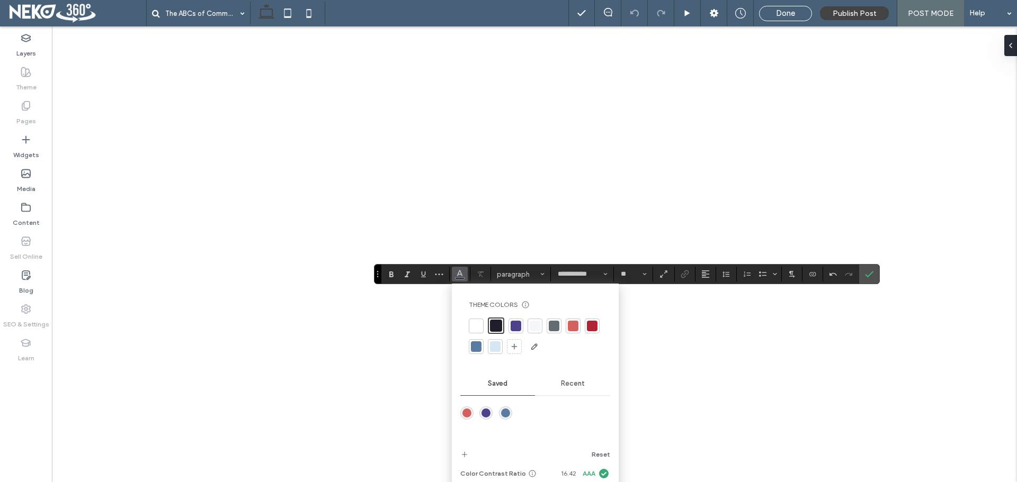
click at [495, 322] on div at bounding box center [496, 326] width 12 height 12
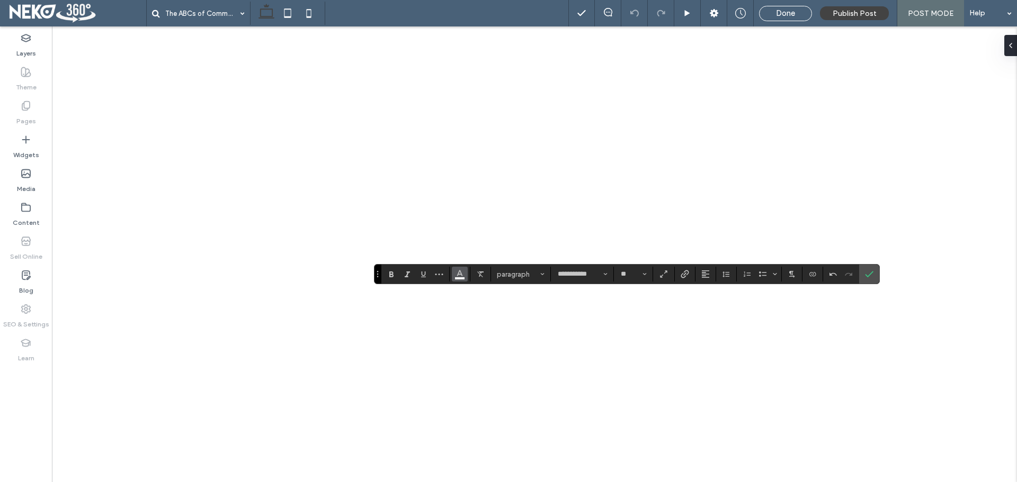
click at [465, 276] on button "Color" at bounding box center [460, 274] width 16 height 15
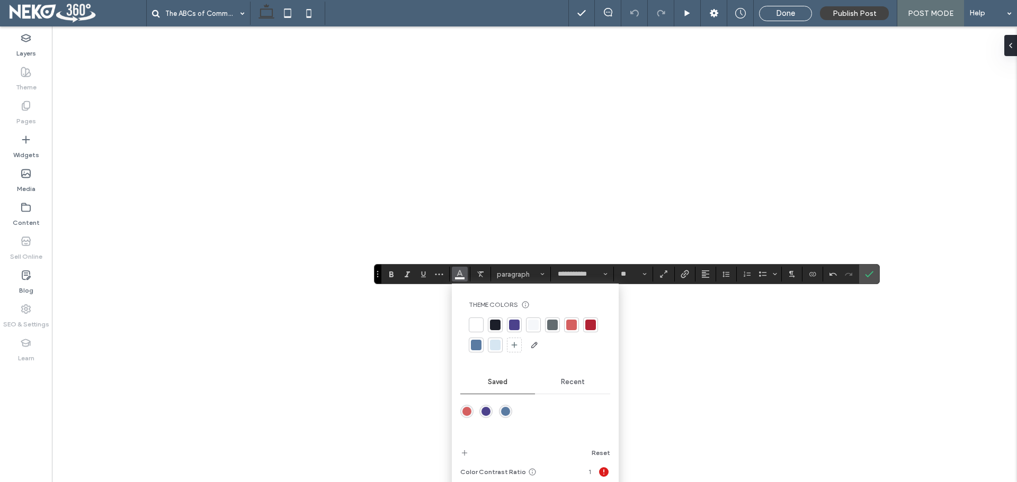
click at [497, 325] on div at bounding box center [495, 325] width 11 height 11
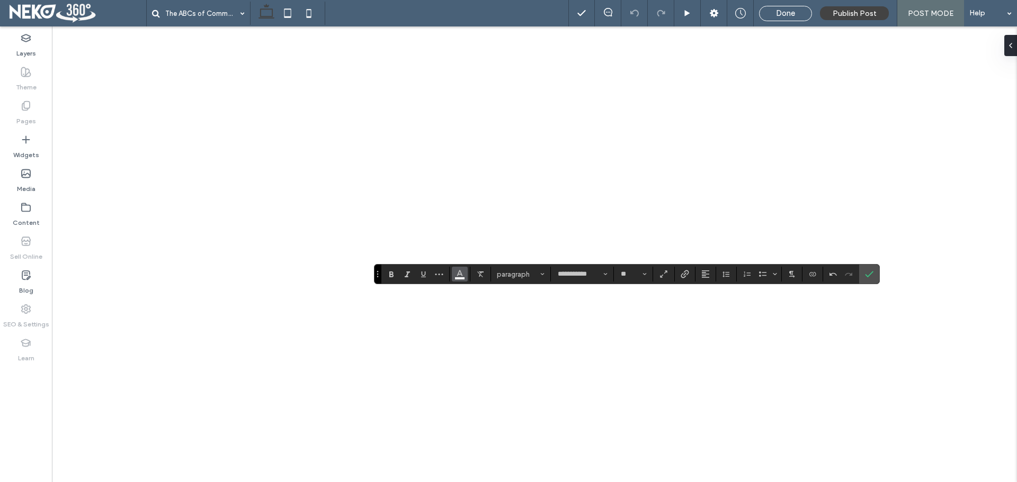
click at [460, 280] on span "Color" at bounding box center [459, 273] width 8 height 14
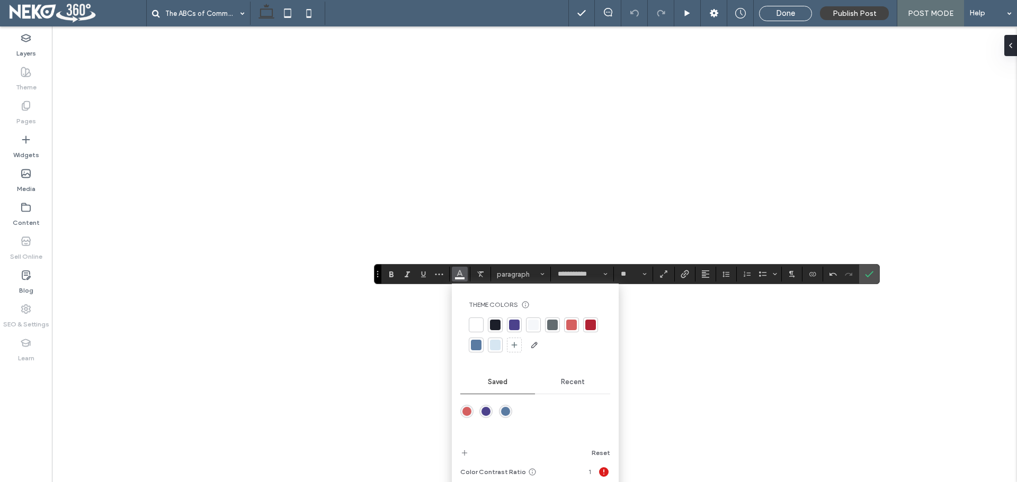
click at [493, 322] on div at bounding box center [495, 325] width 11 height 11
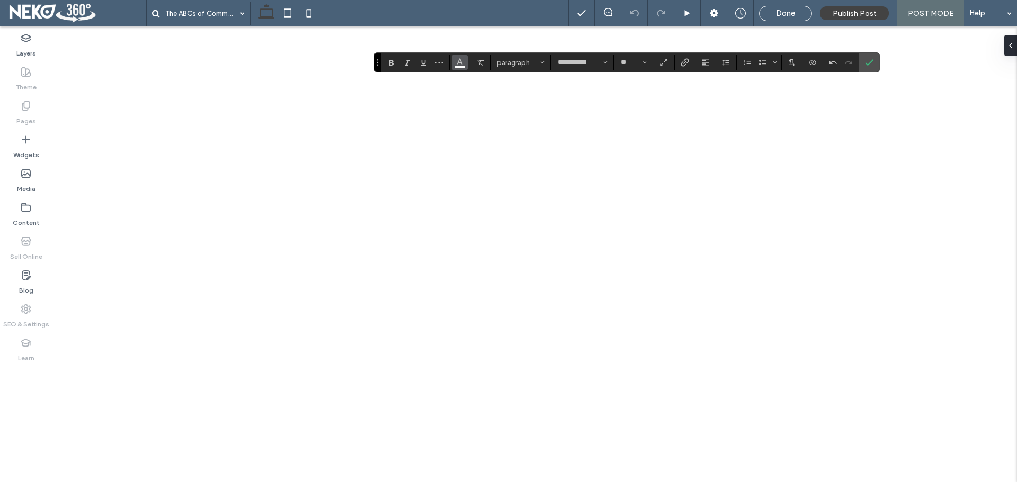
click at [459, 60] on use "Color" at bounding box center [459, 62] width 6 height 6
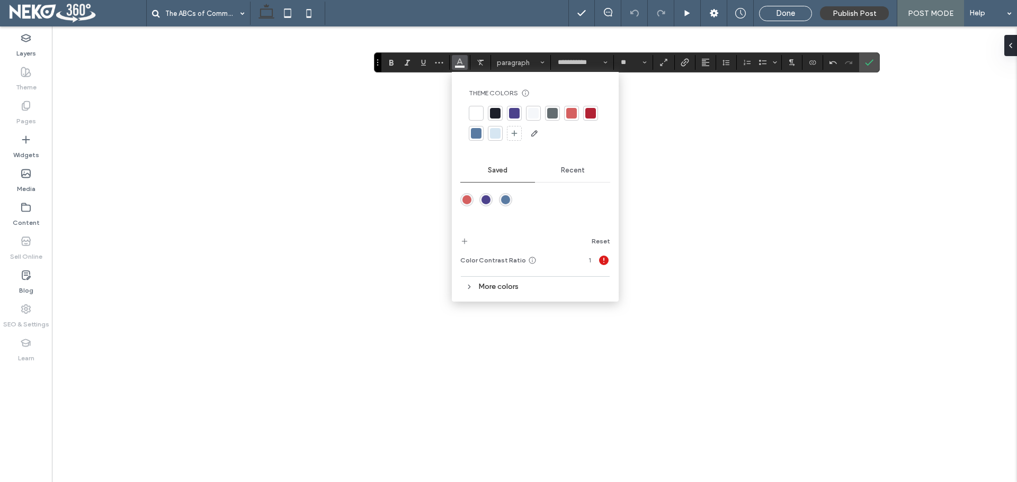
click at [490, 113] on div at bounding box center [495, 113] width 11 height 11
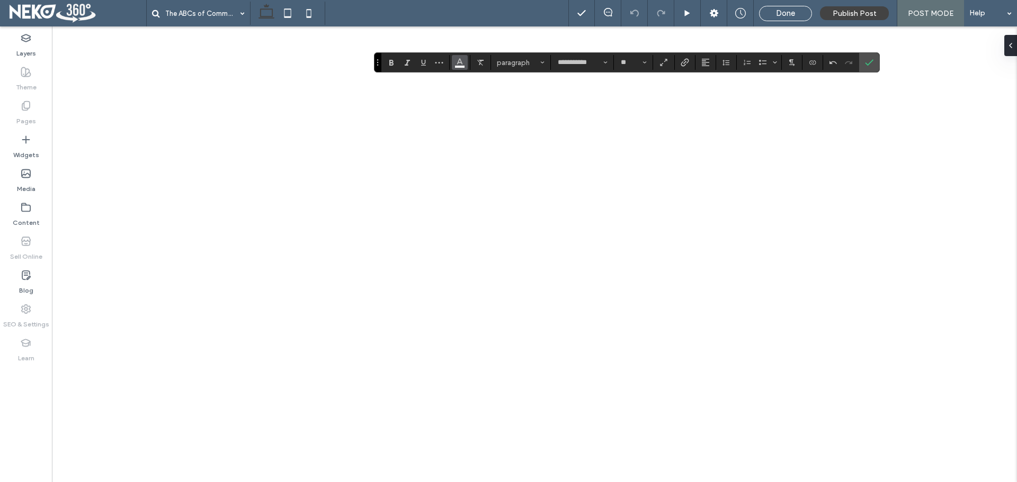
click at [463, 64] on icon "Color" at bounding box center [459, 61] width 8 height 8
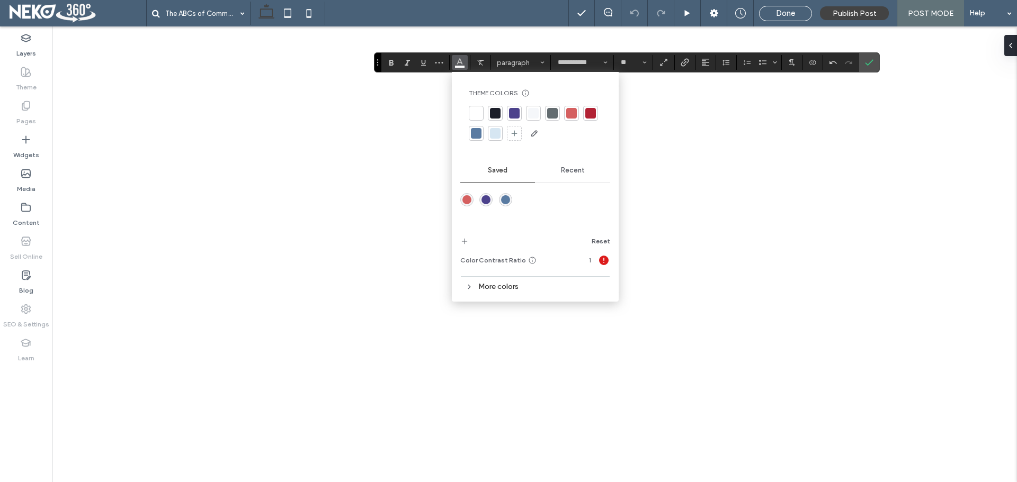
click at [499, 116] on div at bounding box center [495, 113] width 11 height 11
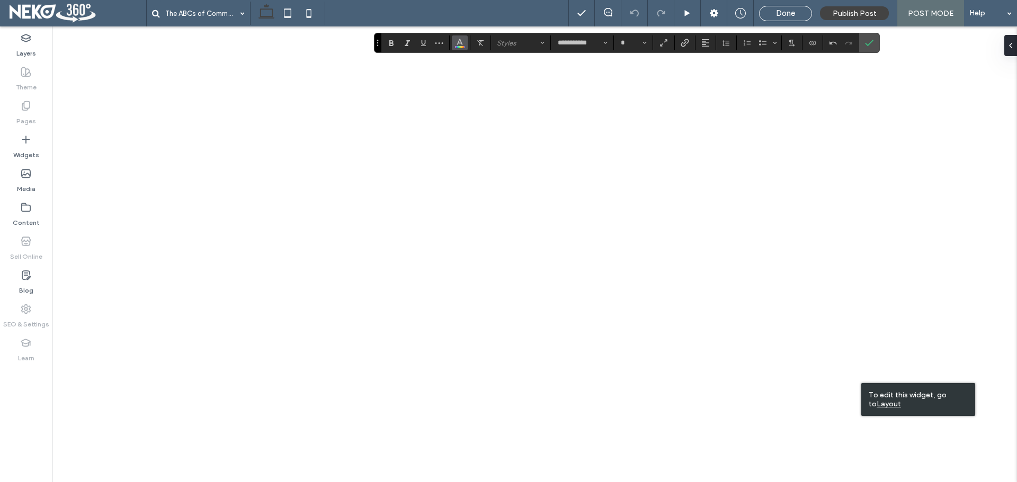
click at [464, 42] on button "Color" at bounding box center [460, 42] width 16 height 15
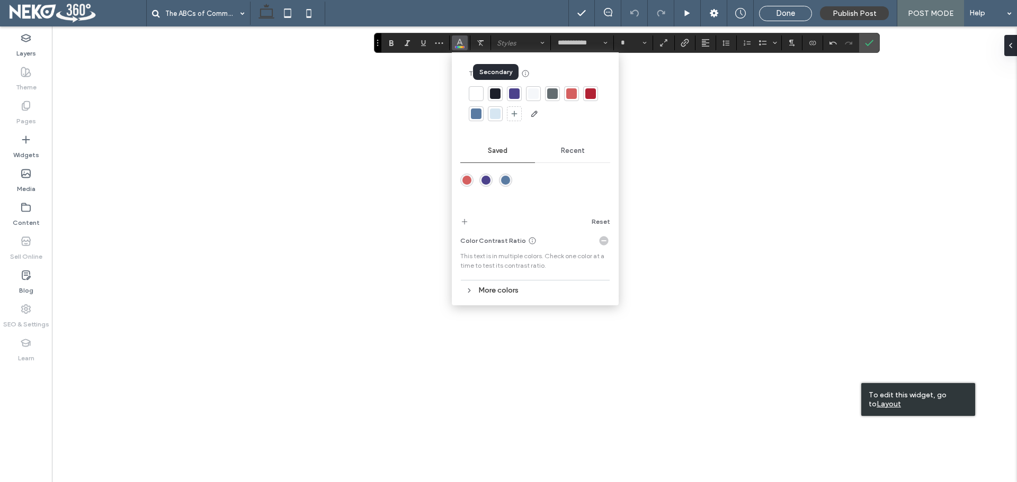
click at [495, 93] on div at bounding box center [495, 93] width 11 height 11
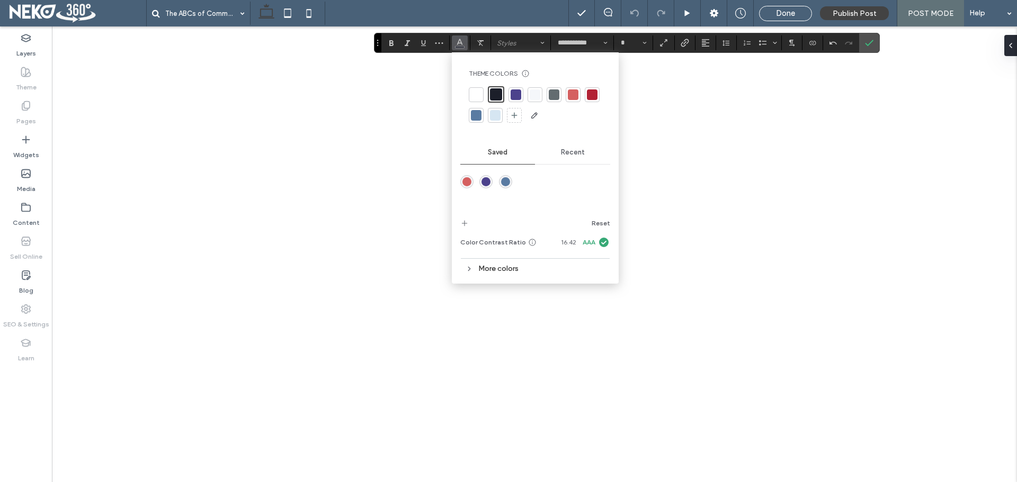
click at [612, 232] on div "Theme Colors Save time with Theme Colors Create a color palette to instantly ad…" at bounding box center [535, 167] width 167 height 231
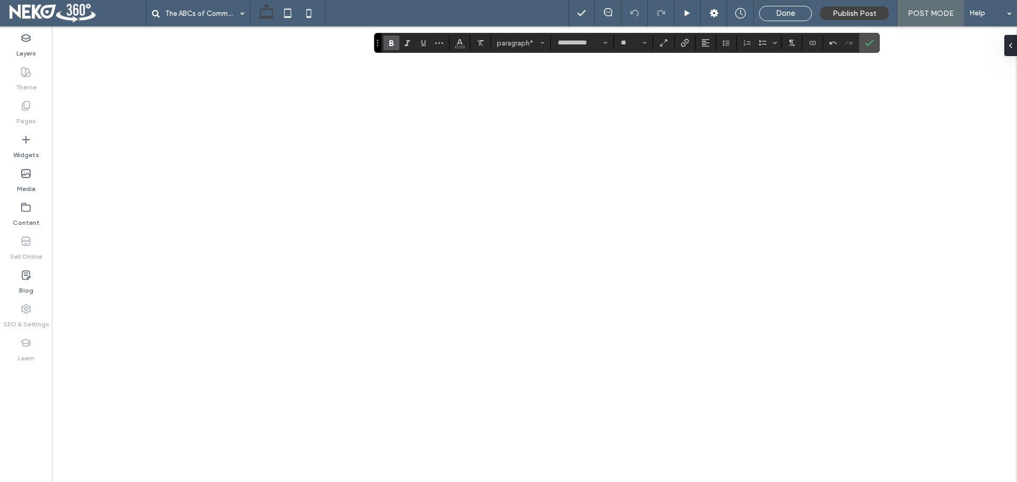
click at [393, 52] on div "**********" at bounding box center [627, 43] width 506 height 20
click at [393, 45] on use "Bold" at bounding box center [391, 43] width 4 height 6
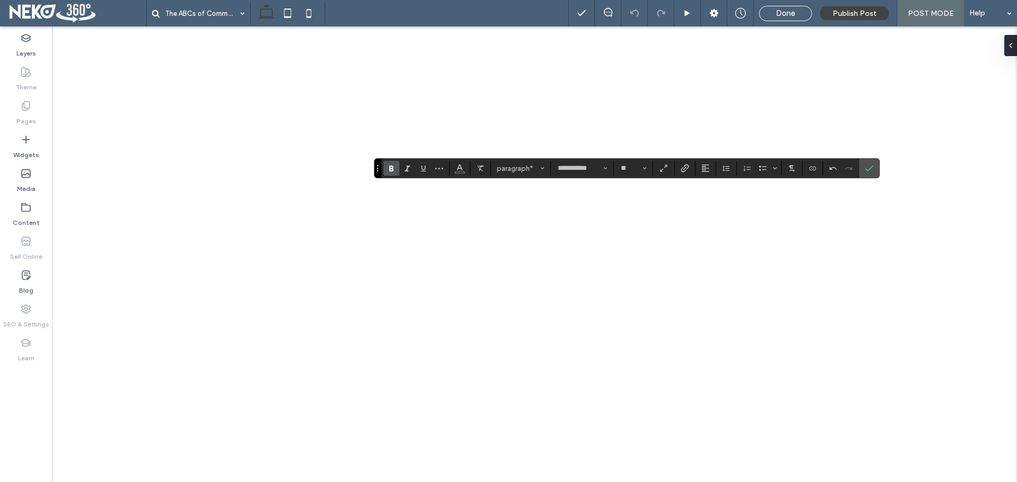
click at [397, 166] on label "Bold" at bounding box center [391, 168] width 16 height 15
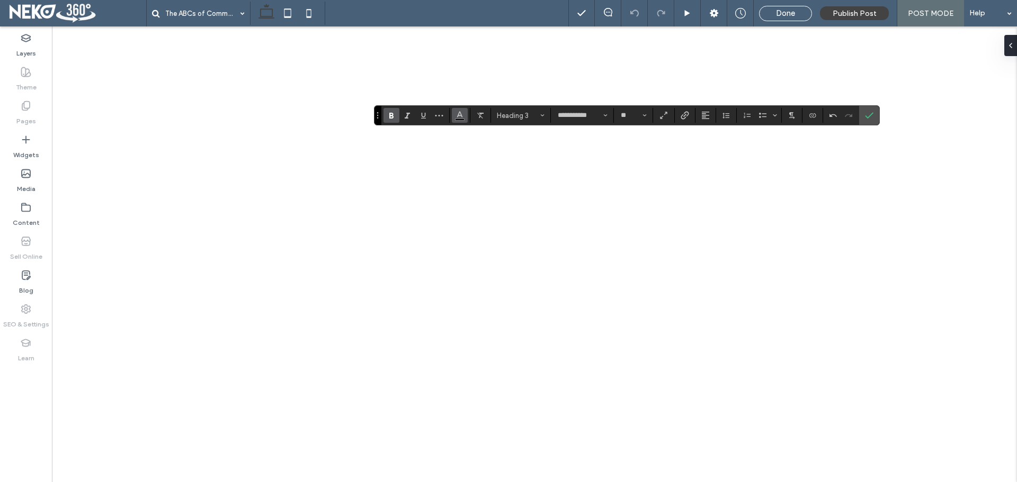
click at [461, 118] on icon "Color" at bounding box center [459, 114] width 8 height 8
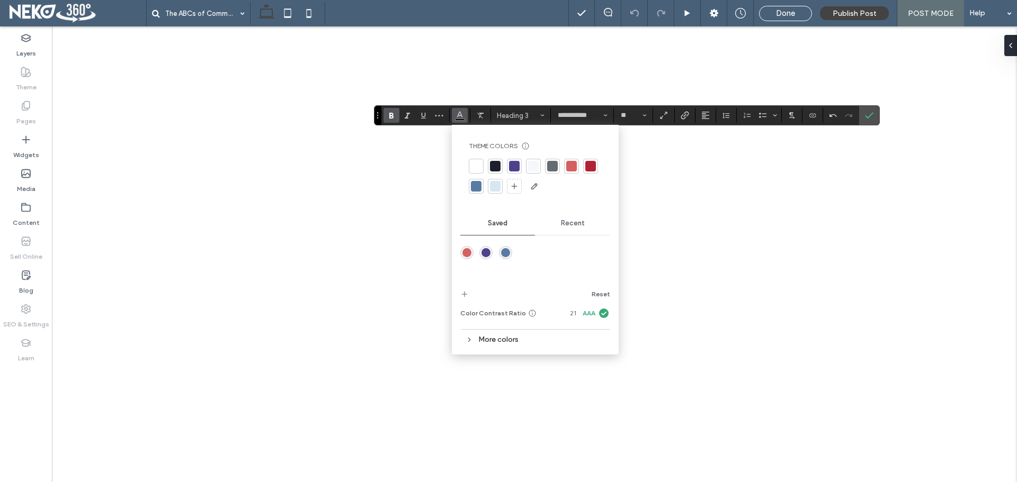
click at [593, 169] on div at bounding box center [590, 166] width 11 height 11
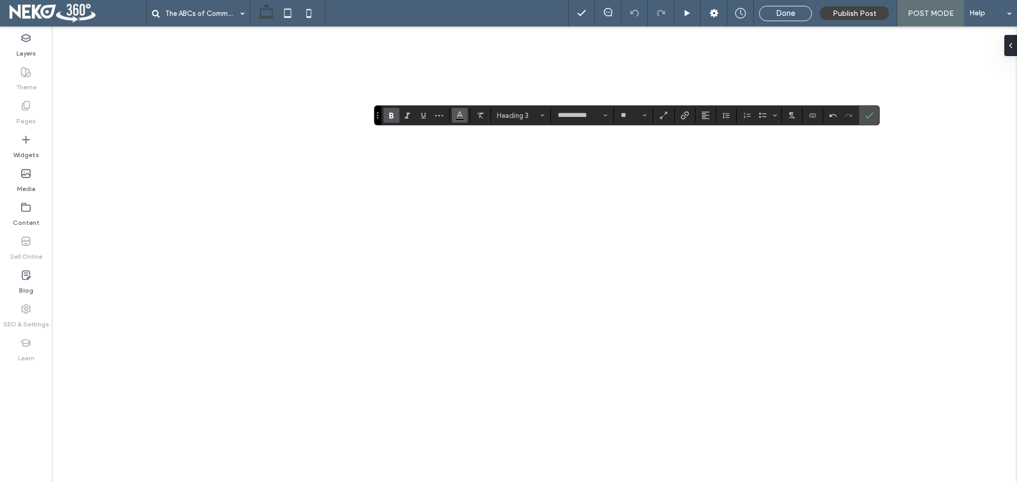
click at [455, 119] on icon "Color" at bounding box center [459, 114] width 8 height 8
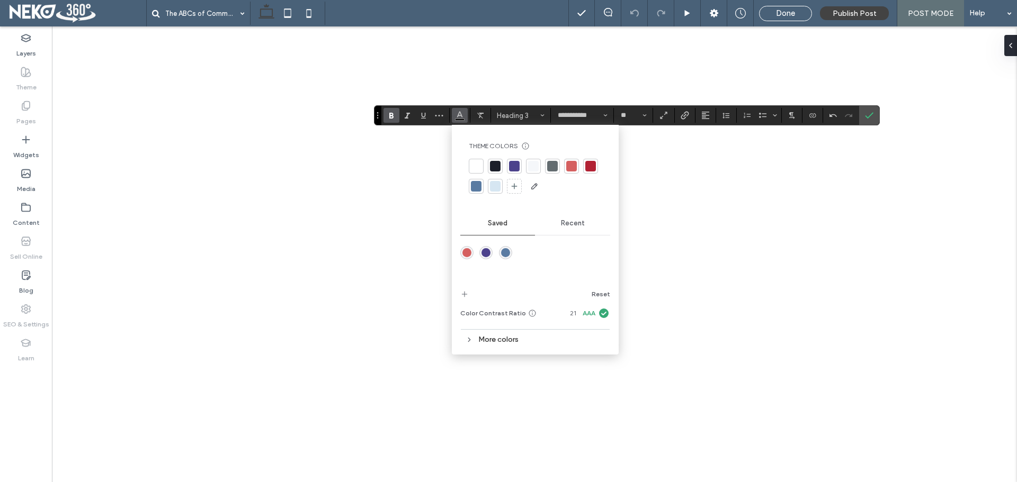
click at [586, 165] on div at bounding box center [590, 166] width 11 height 11
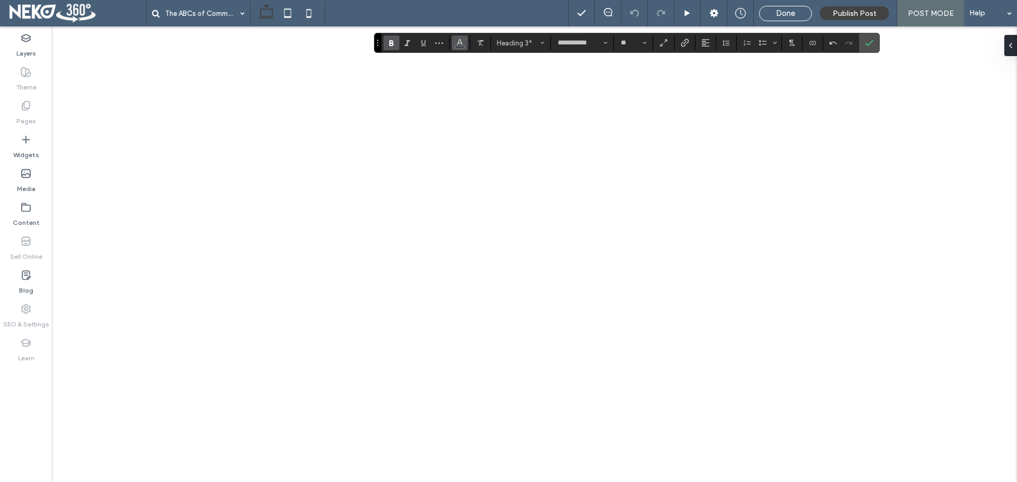
click at [457, 42] on icon "Color" at bounding box center [459, 42] width 8 height 8
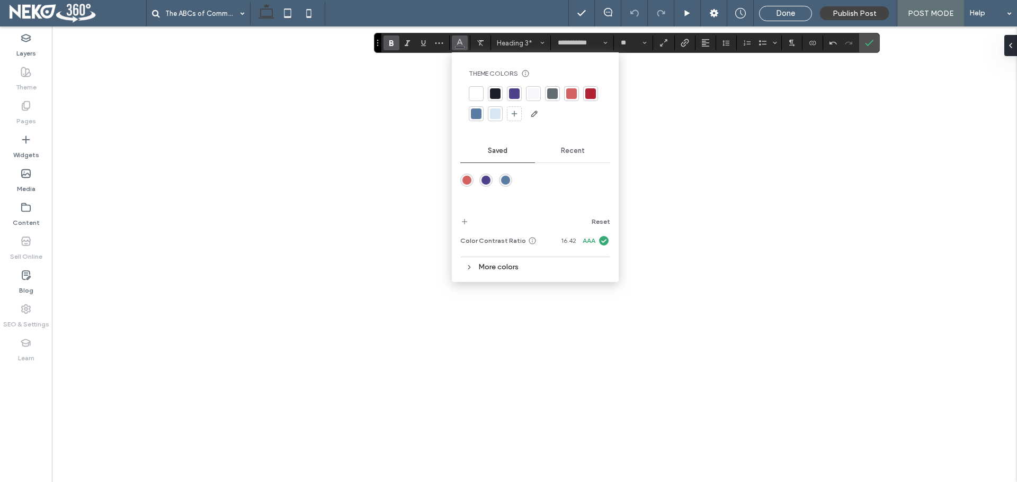
click at [587, 95] on div at bounding box center [590, 93] width 11 height 11
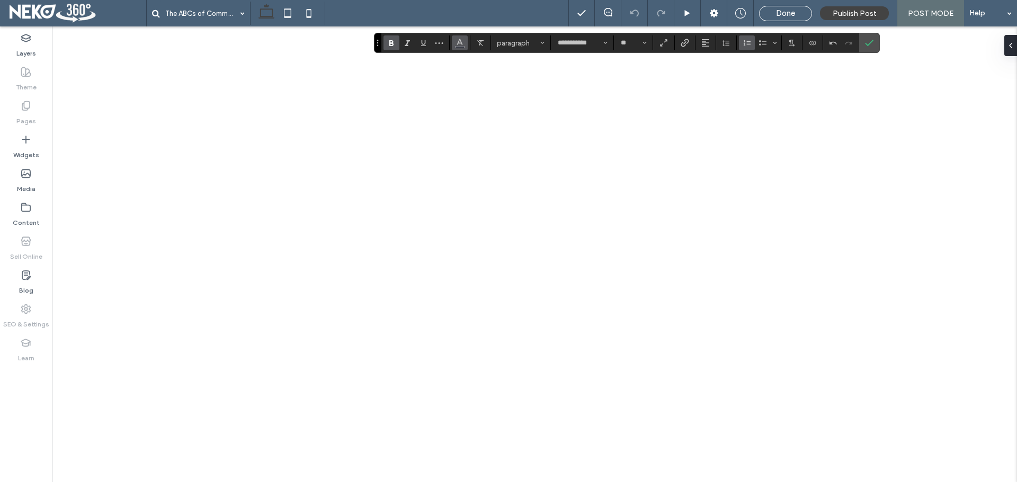
click at [453, 40] on button "Color" at bounding box center [460, 42] width 16 height 15
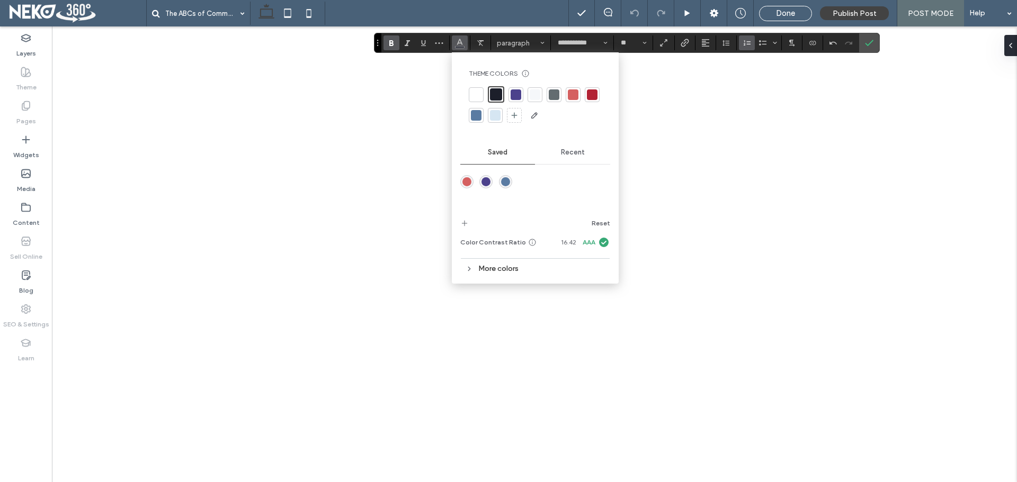
click at [517, 96] on div at bounding box center [515, 94] width 11 height 11
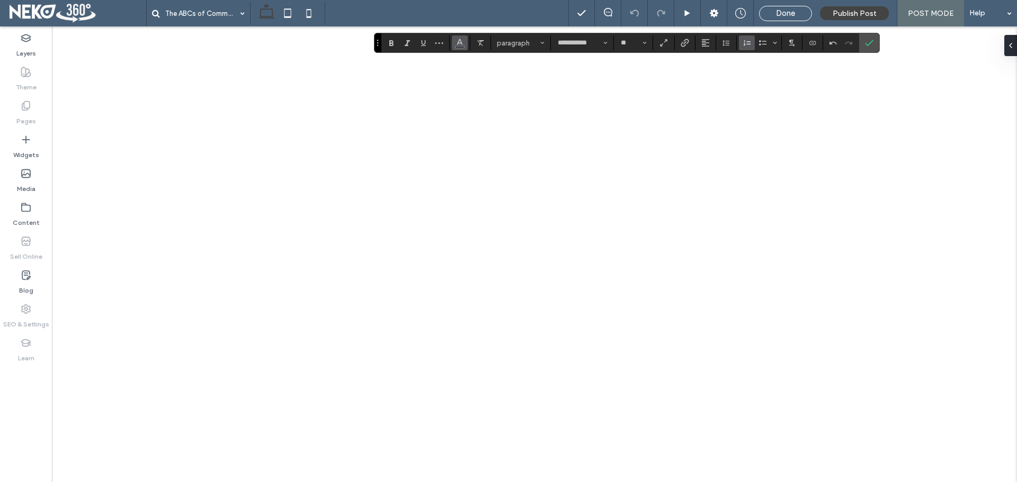
click at [458, 40] on icon "Color" at bounding box center [459, 42] width 8 height 8
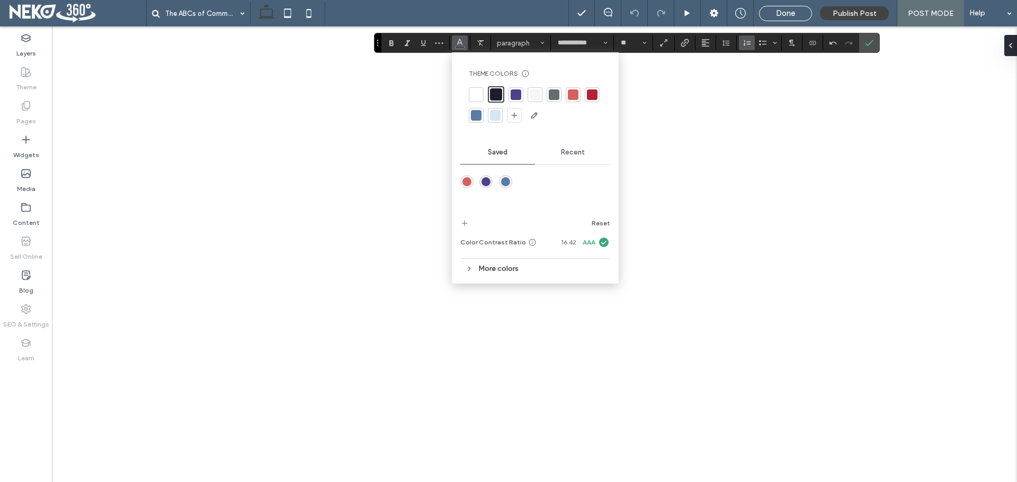
click at [517, 96] on div at bounding box center [515, 94] width 11 height 11
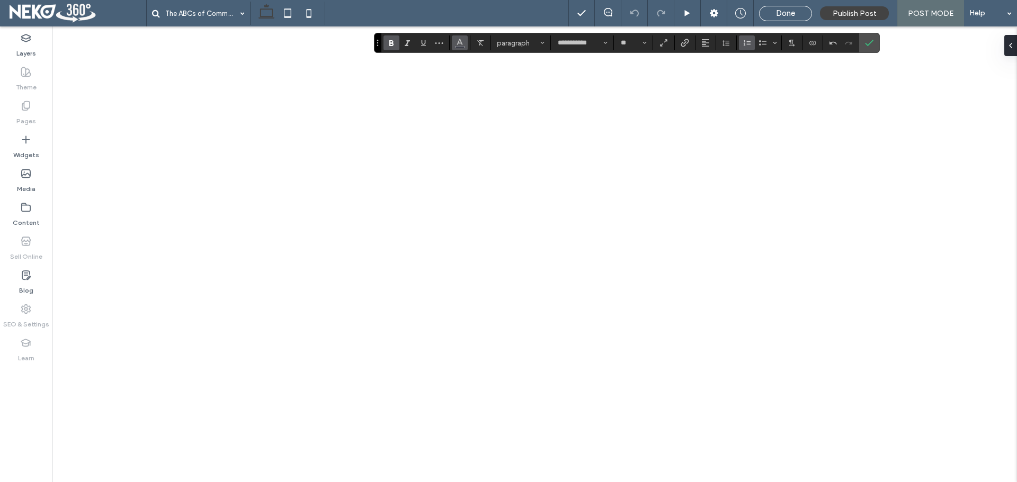
click at [464, 44] on button "Color" at bounding box center [460, 42] width 16 height 15
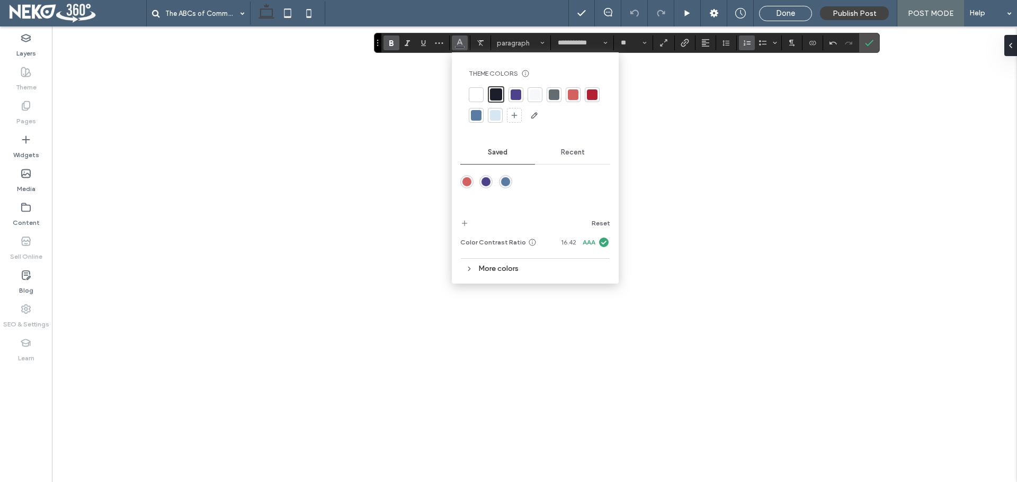
click at [515, 96] on div at bounding box center [515, 94] width 11 height 11
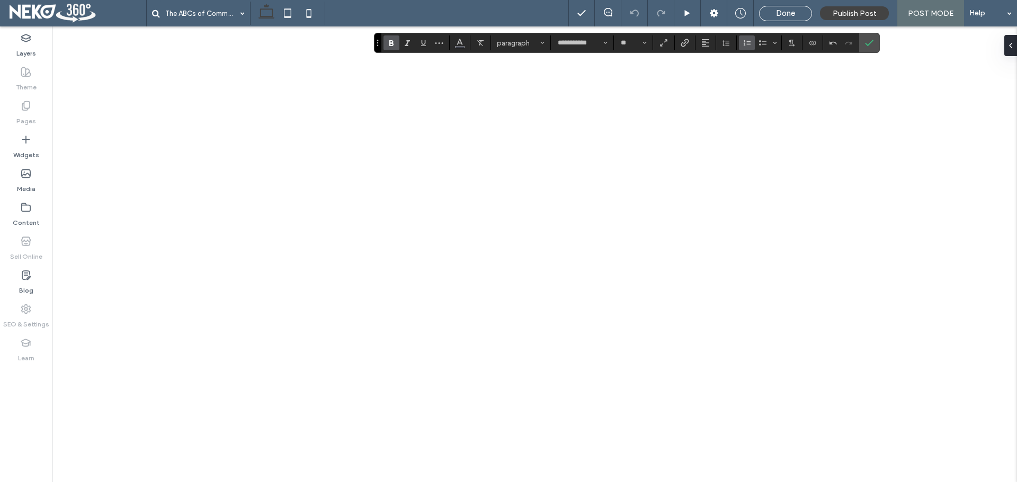
click at [468, 40] on section at bounding box center [460, 42] width 21 height 15
click at [455, 46] on span "Color" at bounding box center [459, 42] width 8 height 14
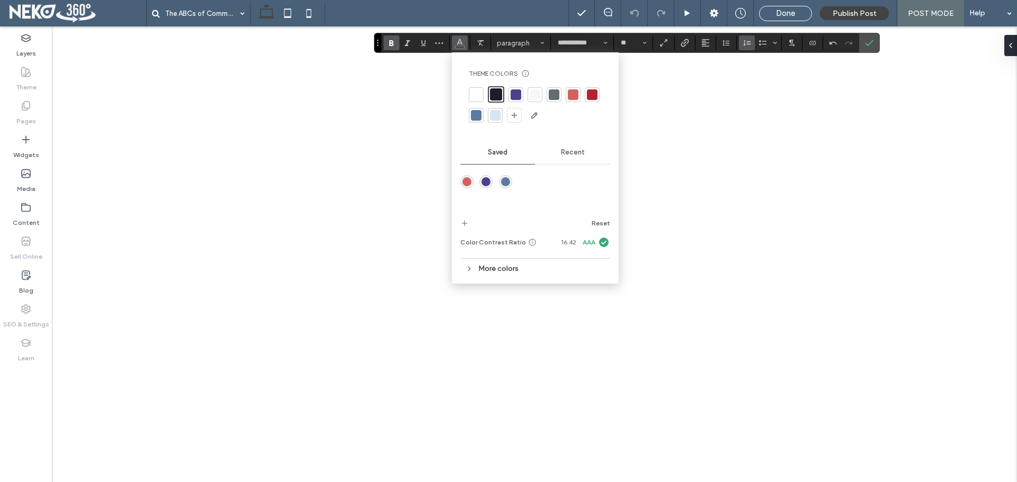
click at [508, 92] on div at bounding box center [515, 94] width 15 height 15
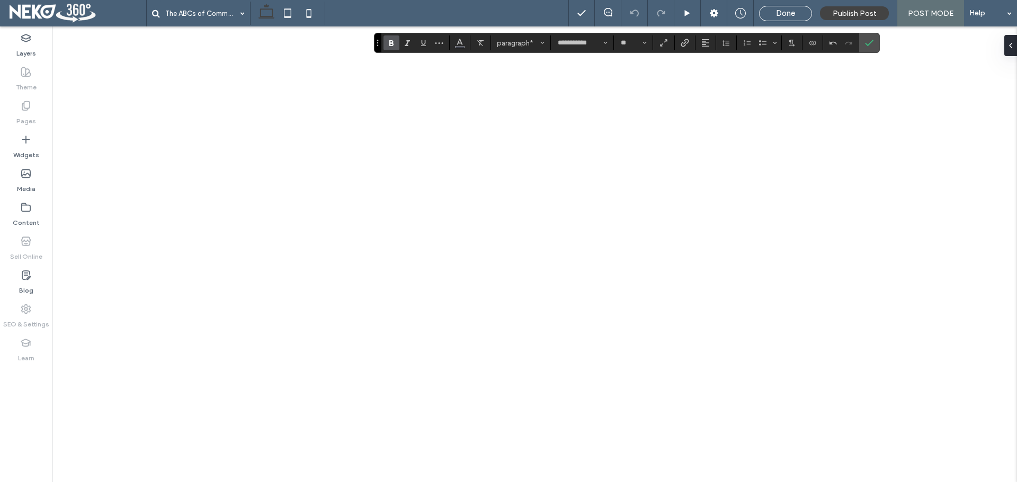
click at [392, 48] on span "Bold" at bounding box center [391, 43] width 8 height 14
click at [388, 38] on span "Bold" at bounding box center [389, 42] width 5 height 15
click at [462, 46] on span "Color" at bounding box center [459, 42] width 8 height 14
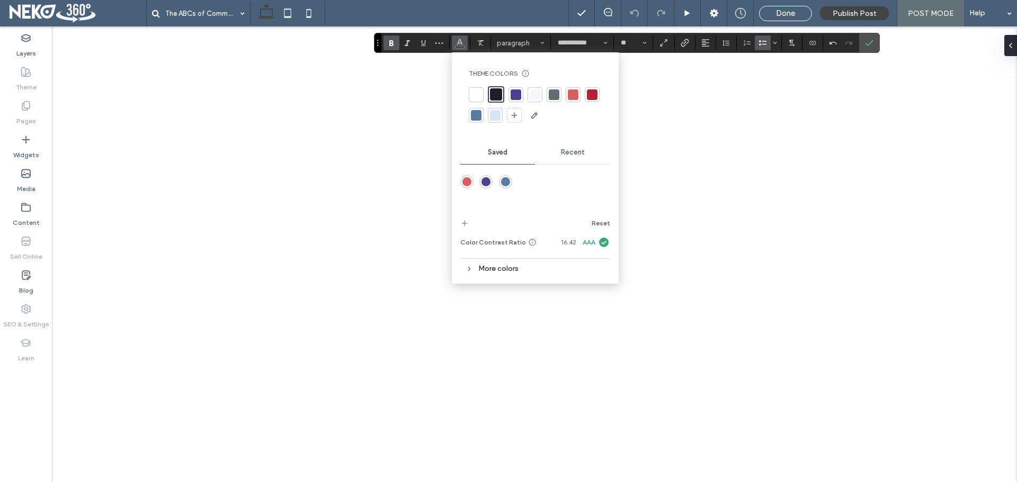
click at [516, 96] on div at bounding box center [515, 94] width 11 height 11
click at [520, 94] on div at bounding box center [514, 93] width 15 height 15
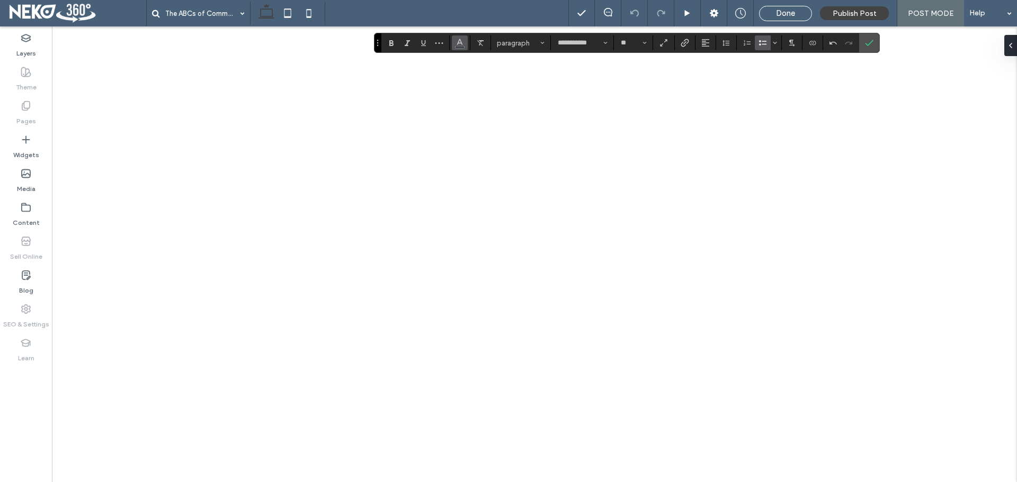
click at [463, 43] on icon "Color" at bounding box center [459, 42] width 8 height 8
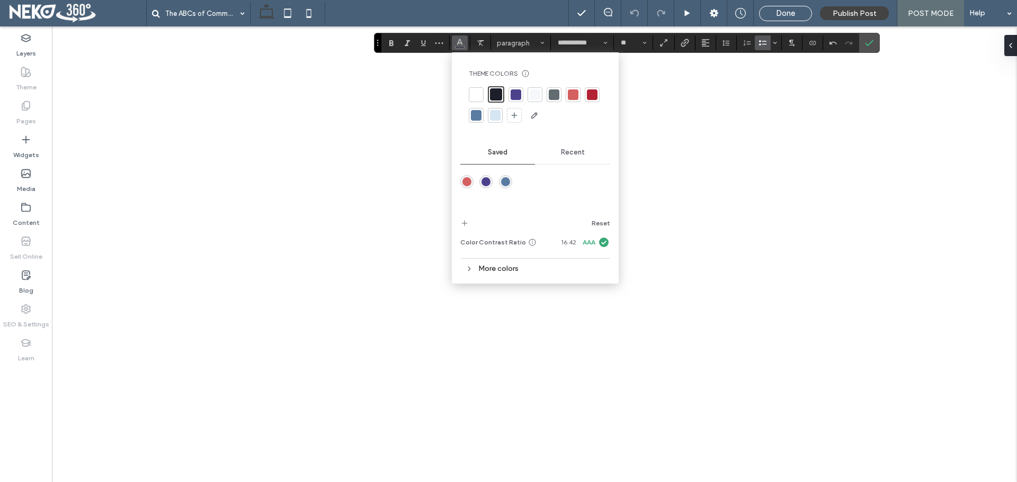
click at [516, 92] on div at bounding box center [515, 94] width 11 height 11
click at [514, 93] on div at bounding box center [514, 93] width 11 height 11
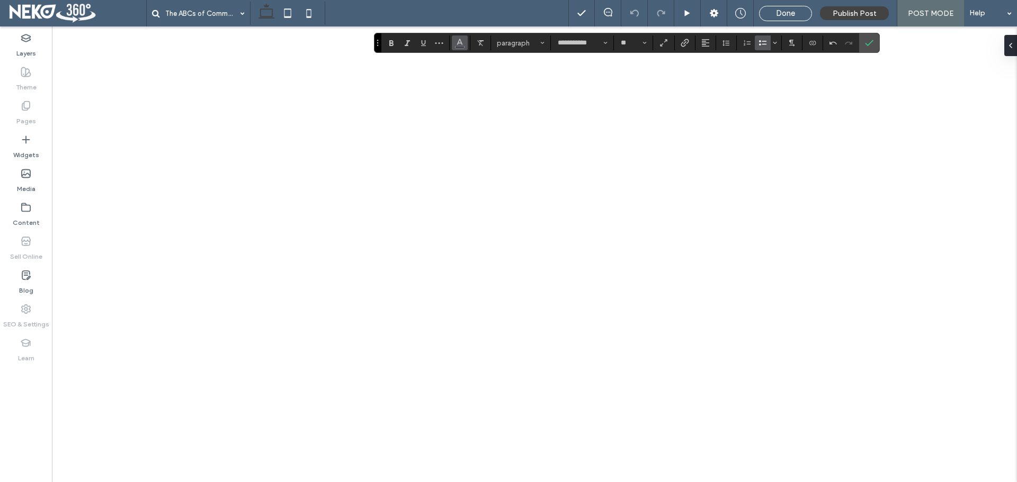
click at [458, 36] on span "Color" at bounding box center [459, 42] width 8 height 14
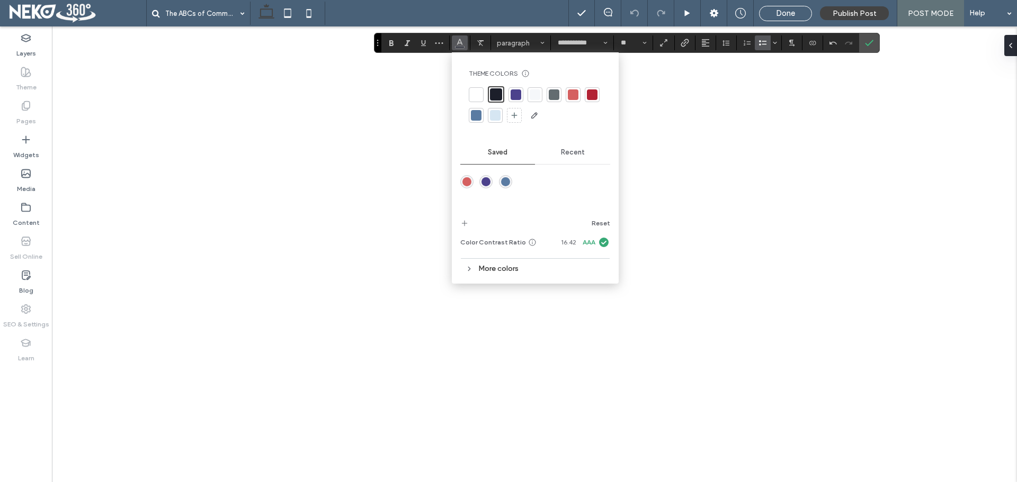
click at [523, 94] on div at bounding box center [515, 94] width 15 height 15
click at [509, 94] on div at bounding box center [514, 93] width 11 height 11
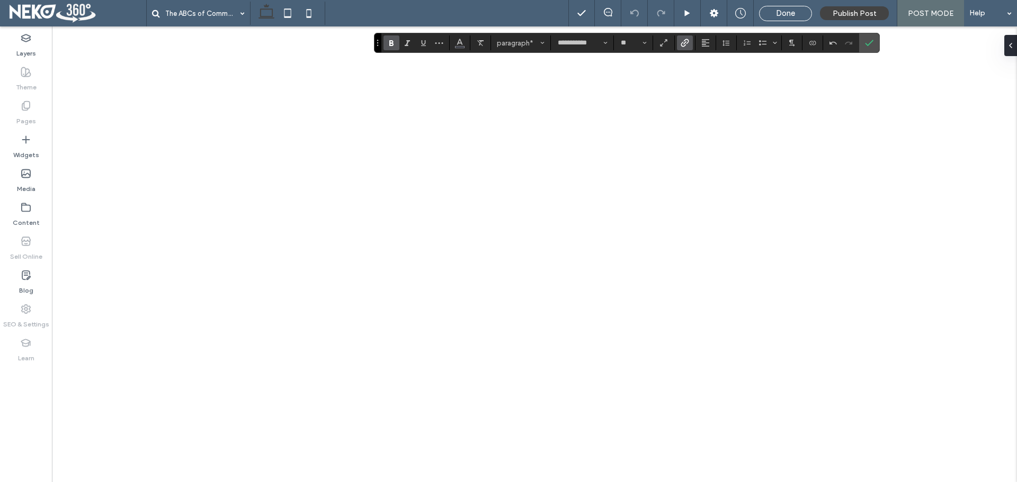
click at [688, 43] on icon "Link" at bounding box center [684, 43] width 8 height 8
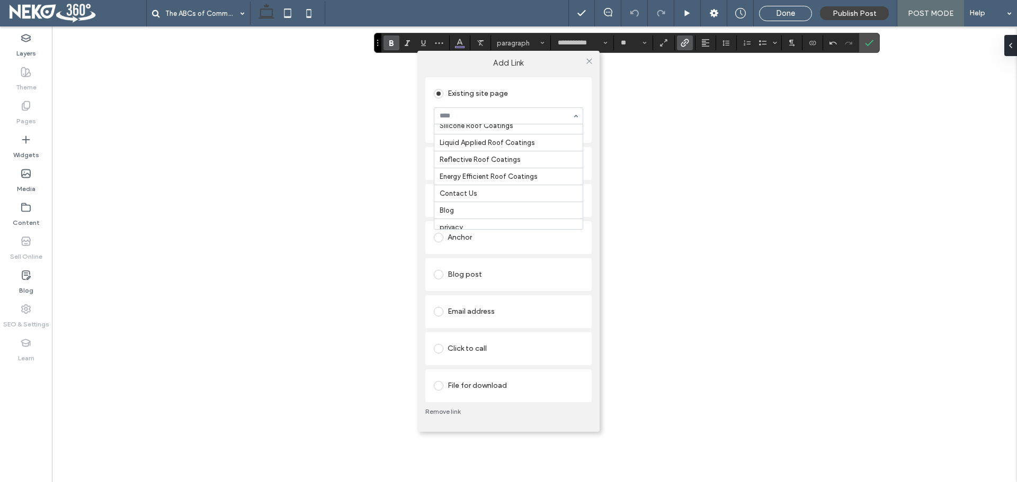
scroll to position [98, 0]
click at [589, 62] on icon at bounding box center [589, 61] width 8 height 8
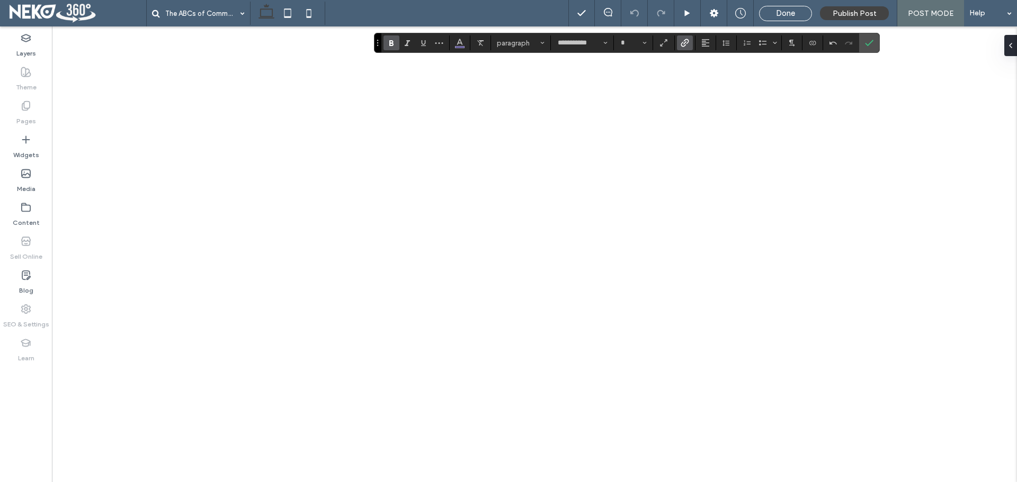
type input "**"
click at [427, 46] on label "Underline" at bounding box center [423, 42] width 16 height 15
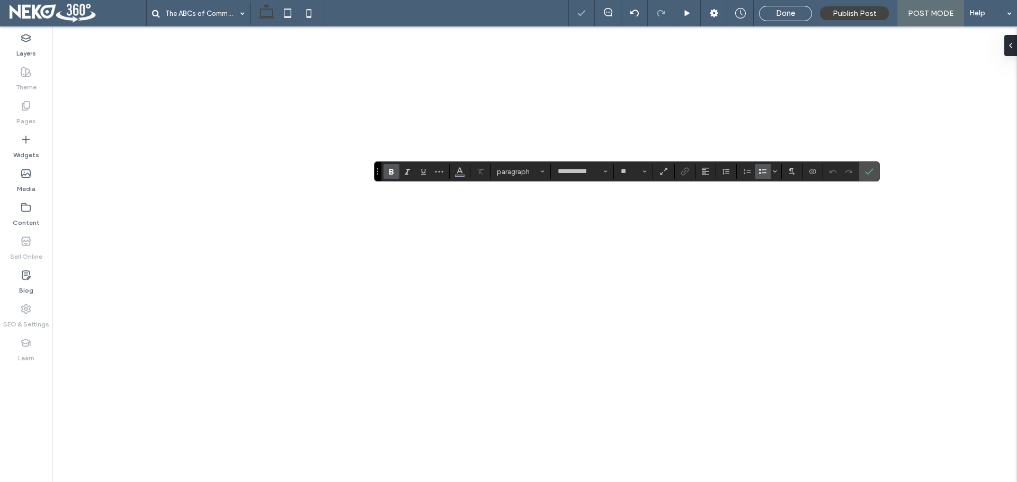
type input "**********"
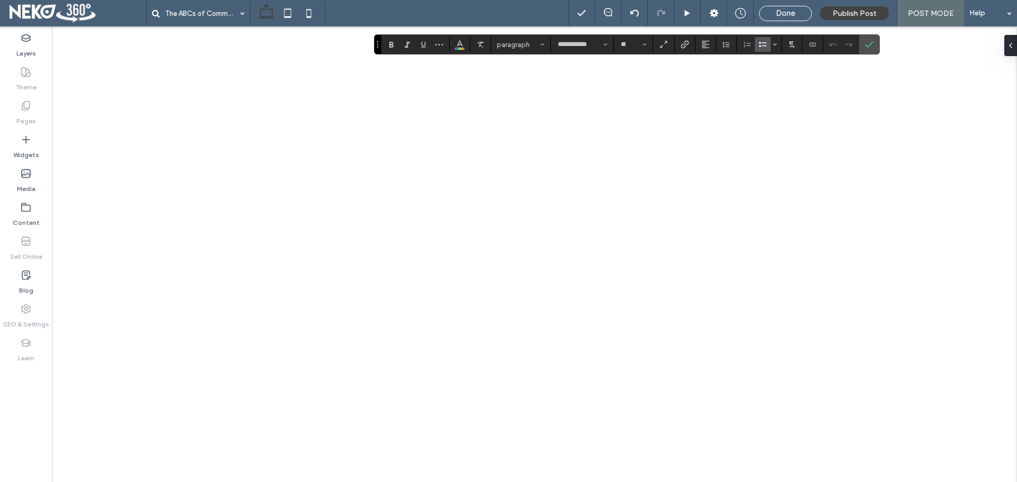
click at [768, 41] on label "Bulleted List" at bounding box center [763, 44] width 16 height 15
click at [776, 45] on icon "Bulleted list menu" at bounding box center [774, 44] width 6 height 6
click at [810, 78] on div "○" at bounding box center [812, 71] width 19 height 19
click at [771, 42] on icon "Bulleted list menu" at bounding box center [774, 44] width 6 height 6
click at [786, 75] on div "•" at bounding box center [788, 71] width 19 height 19
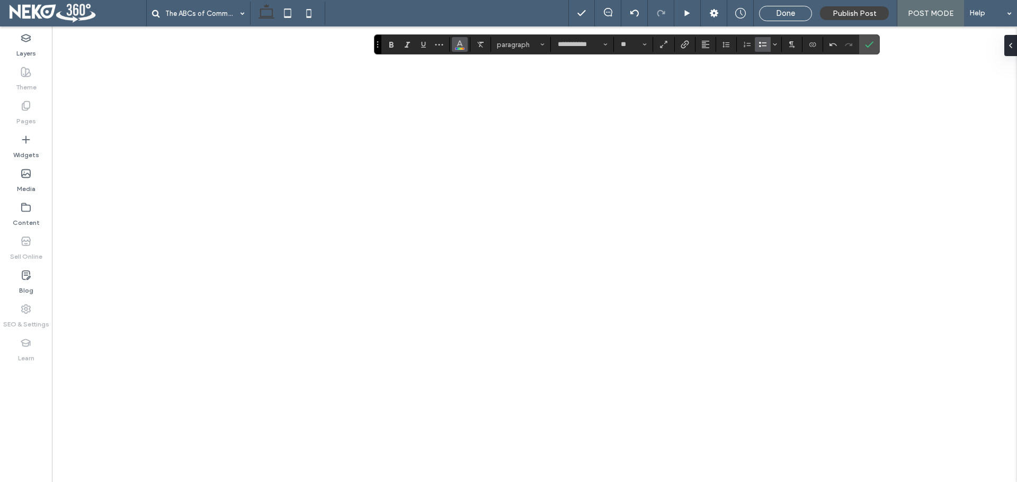
click at [464, 39] on button "Color" at bounding box center [460, 44] width 16 height 15
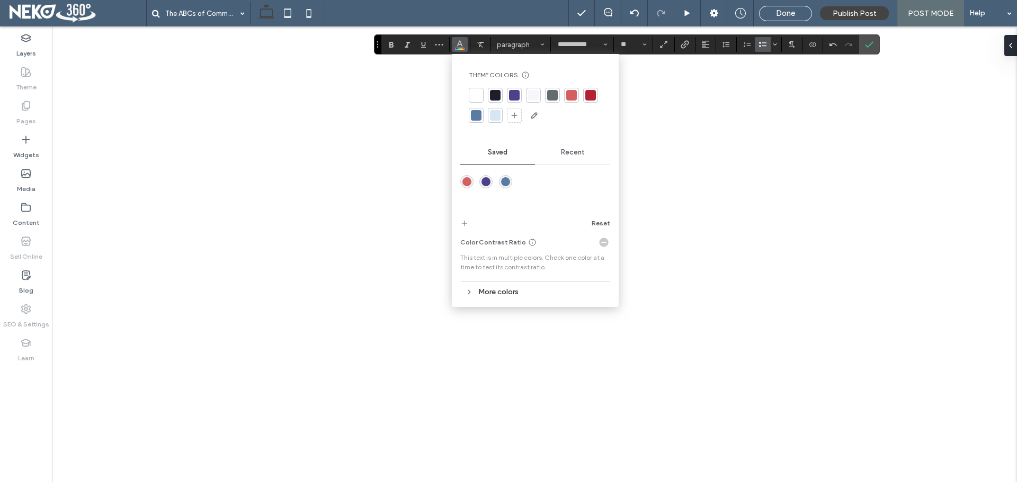
click at [509, 95] on div at bounding box center [514, 95] width 11 height 11
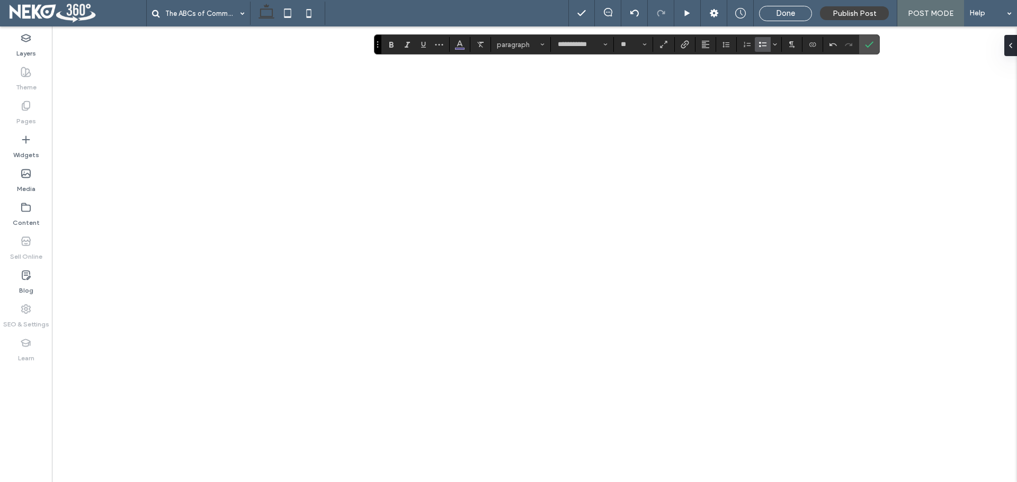
click at [465, 53] on div "**********" at bounding box center [627, 44] width 506 height 20
click at [462, 48] on span "Color" at bounding box center [459, 44] width 8 height 14
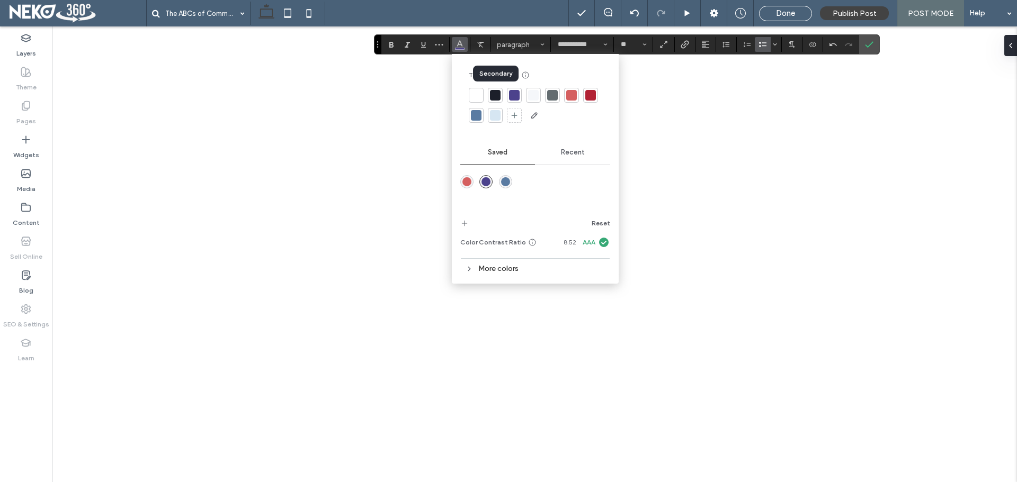
click at [492, 102] on div at bounding box center [495, 95] width 15 height 15
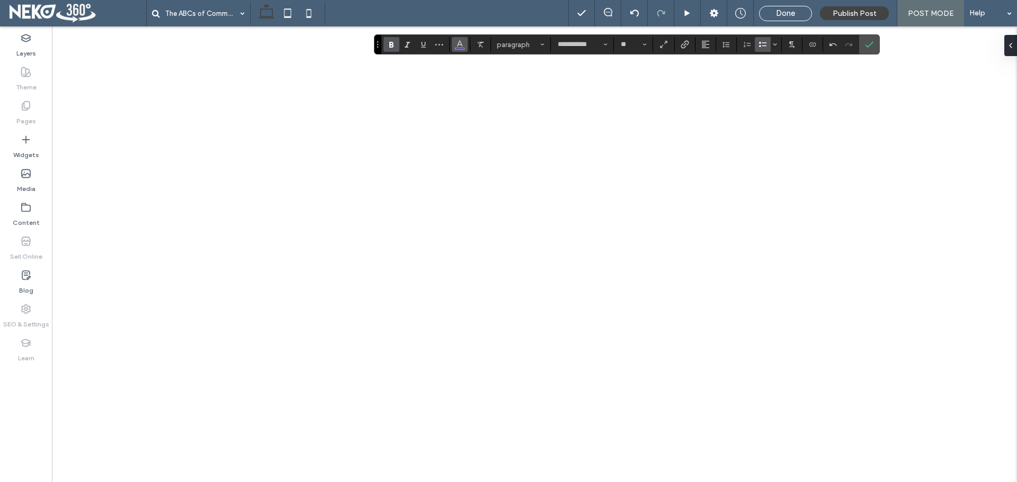
click at [452, 43] on button "Color" at bounding box center [460, 44] width 16 height 15
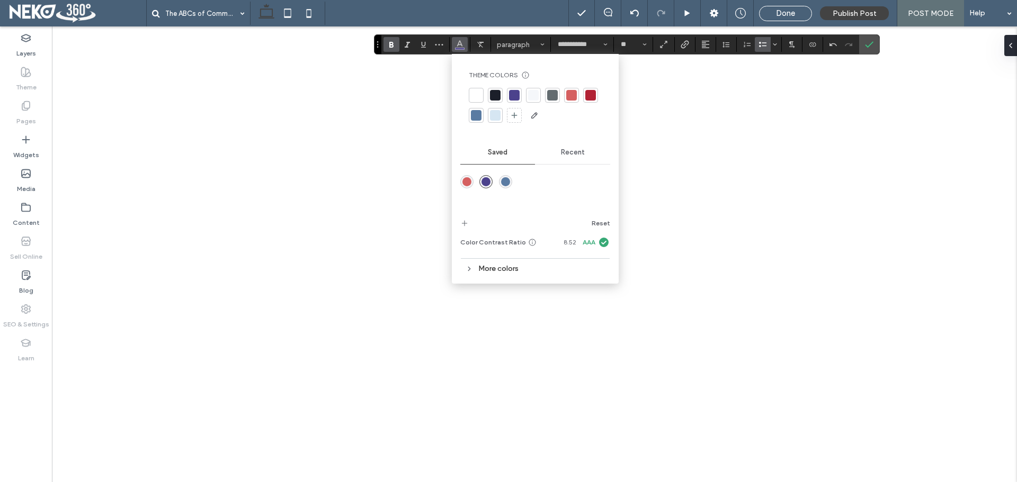
click at [520, 93] on div at bounding box center [514, 95] width 15 height 15
click at [520, 93] on div at bounding box center [515, 96] width 12 height 12
click at [768, 41] on label "Bulleted List" at bounding box center [763, 44] width 16 height 15
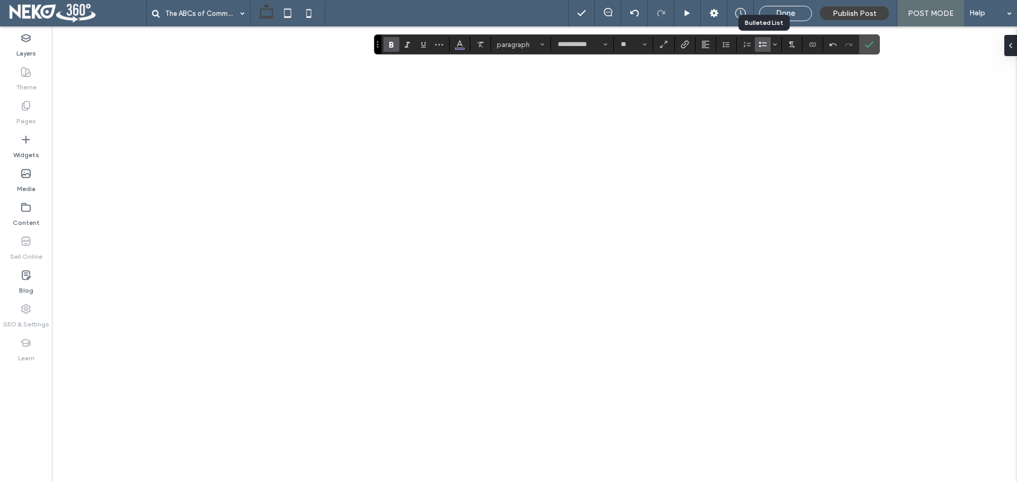
click at [768, 41] on label "Bulleted List" at bounding box center [763, 44] width 16 height 15
type input "**"
click at [458, 38] on span "Color" at bounding box center [459, 44] width 8 height 14
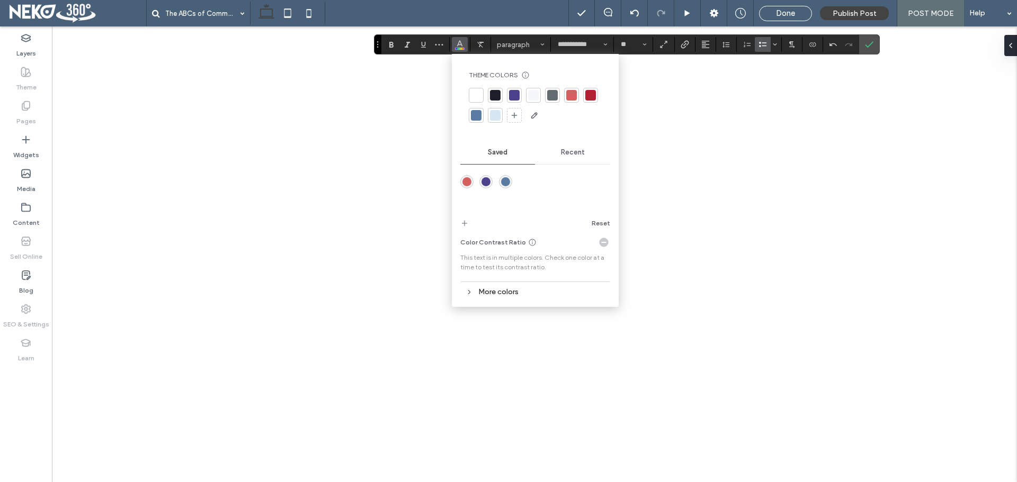
click at [518, 93] on div at bounding box center [514, 95] width 11 height 11
click at [778, 49] on button "Bulleted list menu" at bounding box center [774, 44] width 8 height 15
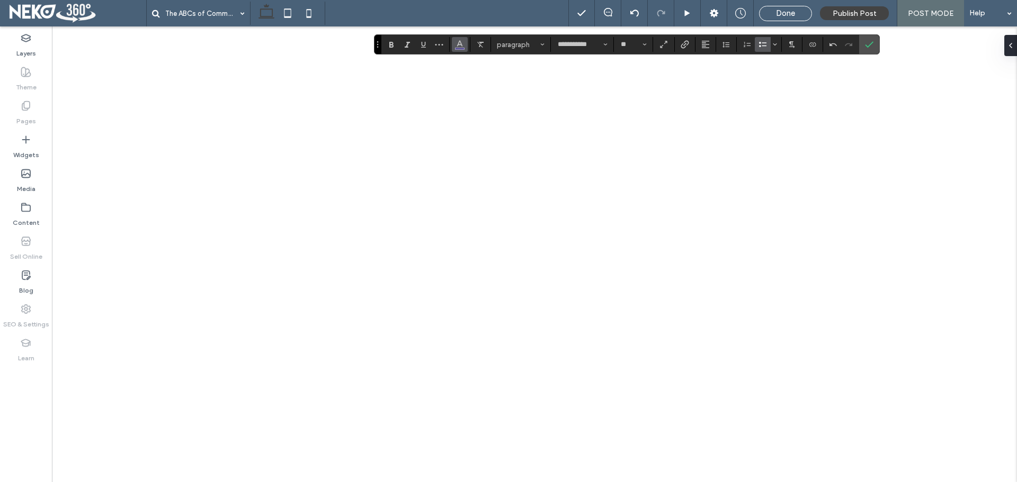
drag, startPoint x: 470, startPoint y: 46, endPoint x: 462, endPoint y: 46, distance: 7.4
click at [462, 46] on section at bounding box center [460, 44] width 21 height 15
click at [462, 46] on use "Color" at bounding box center [459, 44] width 6 height 6
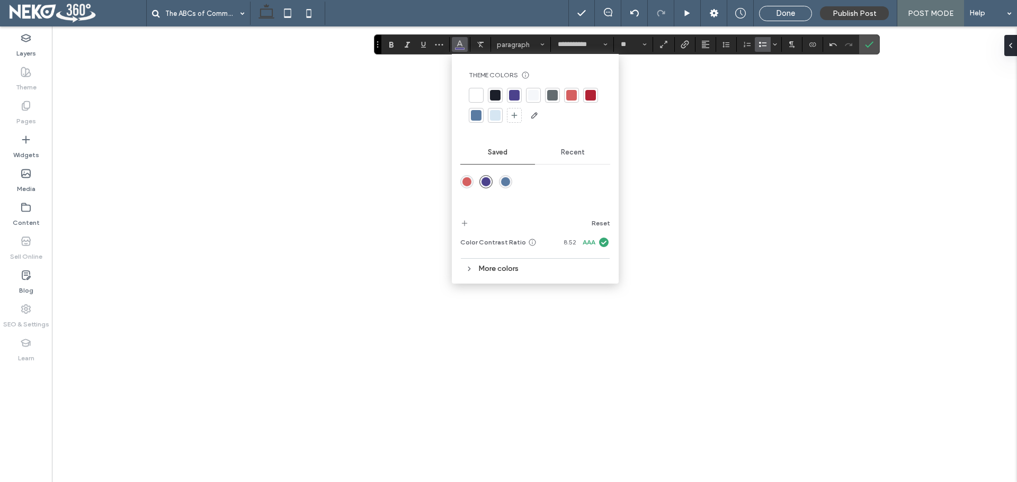
click at [500, 93] on div at bounding box center [495, 95] width 15 height 15
click at [514, 97] on div at bounding box center [515, 96] width 11 height 11
click at [551, 98] on div at bounding box center [552, 95] width 11 height 11
click at [511, 93] on div at bounding box center [514, 95] width 11 height 11
